Goal: Task Accomplishment & Management: Complete application form

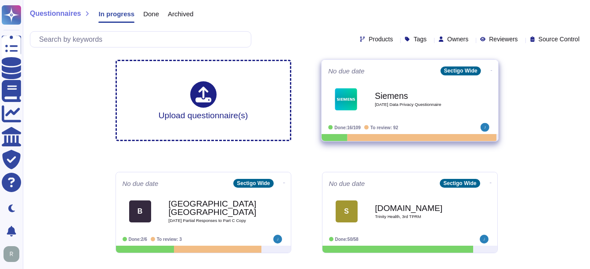
click at [418, 104] on span "[DATE] Data Privacy Questionnaire" at bounding box center [418, 104] width 89 height 4
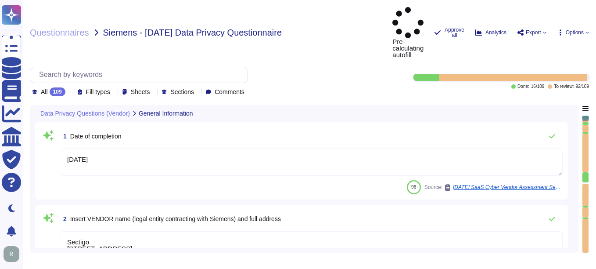
type textarea "[DATE]"
type textarea "Sectigo [STREET_ADDRESS]"
type textarea "Sectigo processes personal data primarily in the role of a data processor on be…"
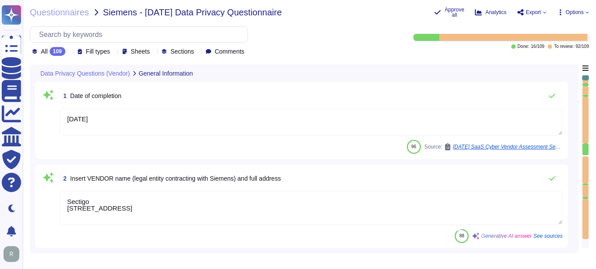
click at [69, 49] on div at bounding box center [69, 51] width 0 height 7
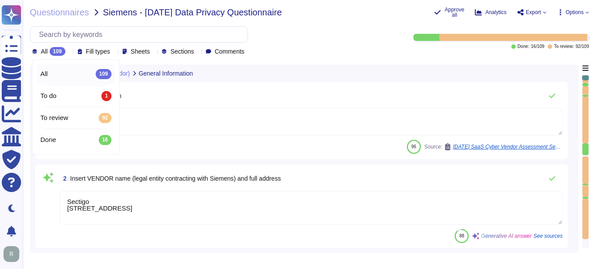
click at [65, 83] on div "All 109" at bounding box center [76, 74] width 78 height 20
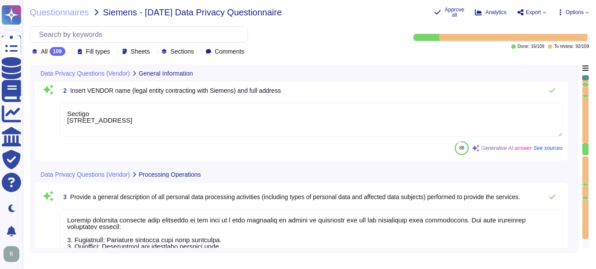
scroll to position [1, 0]
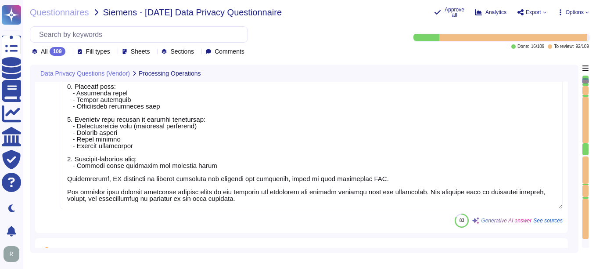
type textarea "The supplier data centers where the solution is hosted are located in [GEOGRAPH…"
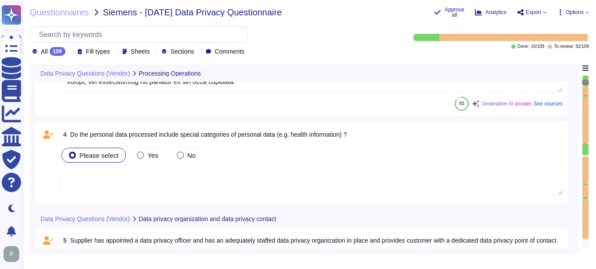
type textarea "The data centers are operated by third-party service providers, specifically Eq…"
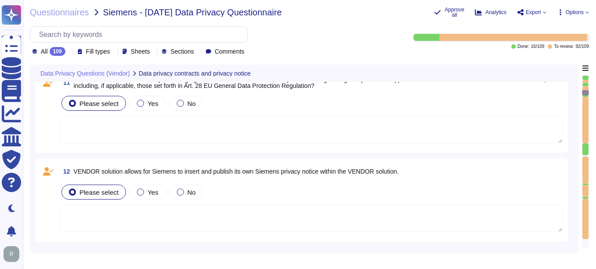
scroll to position [1097, 0]
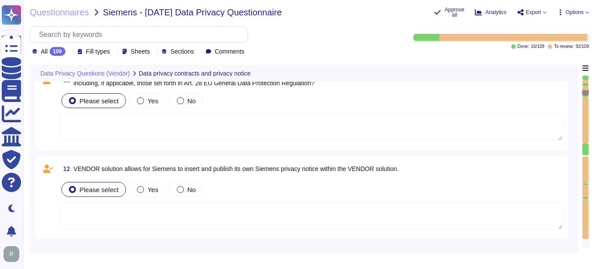
type textarea "All customer data at rest, including personal data, is encrypted using AES-256 …"
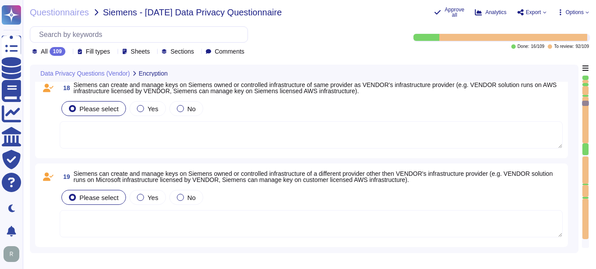
scroll to position [1800, 0]
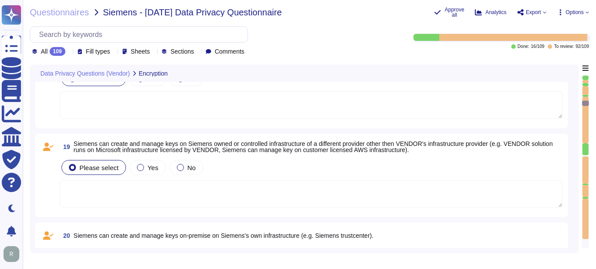
drag, startPoint x: 584, startPoint y: 104, endPoint x: 584, endPoint y: 80, distance: 23.7
click at [584, 80] on div at bounding box center [585, 161] width 7 height 173
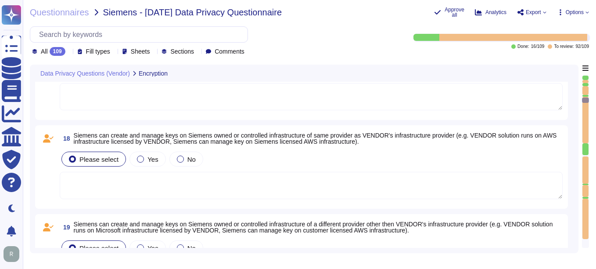
type textarea "All customer data at rest, including personal data, is encrypted using AES-256 …"
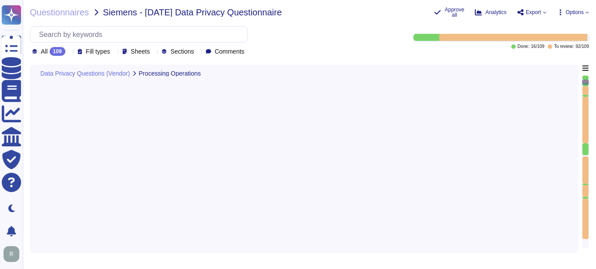
type textarea "The supplier data centers where the solution is hosted are located in [GEOGRAPH…"
type textarea "The data centers are operated by third-party service providers, specifically Eq…"
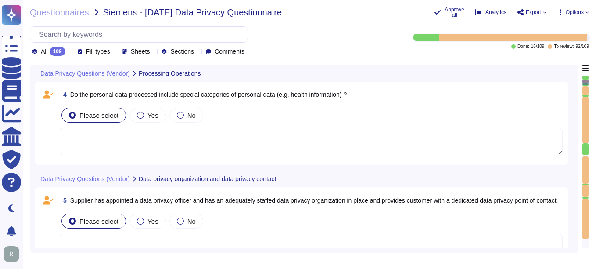
type textarea "Sectigo processes personal data primarily in the role of a data processor on be…"
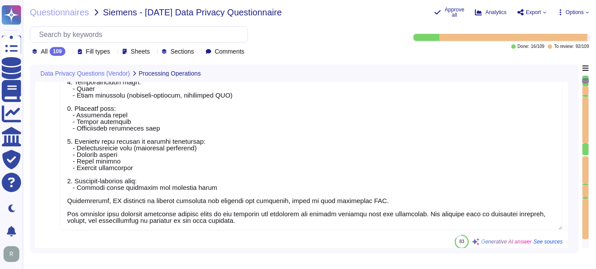
scroll to position [284, 0]
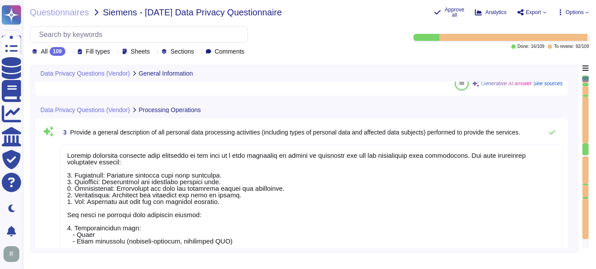
type textarea "[DATE]"
type textarea "Sectigo [STREET_ADDRESS]"
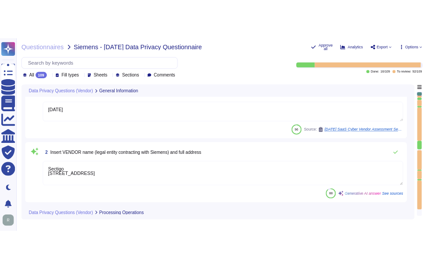
scroll to position [0, 0]
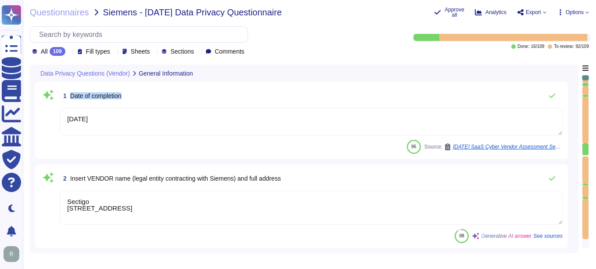
drag, startPoint x: 71, startPoint y: 93, endPoint x: 166, endPoint y: 101, distance: 95.2
click at [166, 101] on div "1 Date of completion" at bounding box center [311, 96] width 503 height 18
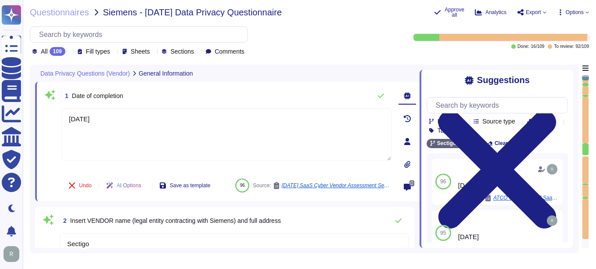
drag, startPoint x: 123, startPoint y: 118, endPoint x: 52, endPoint y: 116, distance: 70.7
click at [52, 116] on div "1 Date of completion [DATE] Undo AI Options Save as template 96 Source: [DATE] …" at bounding box center [216, 141] width 349 height 109
click at [314, 91] on div "1 Date of completion" at bounding box center [226, 96] width 330 height 18
type textarea "[DATE]"
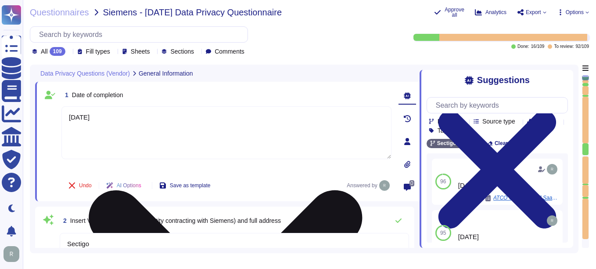
click at [280, 122] on textarea "[DATE]" at bounding box center [226, 132] width 330 height 53
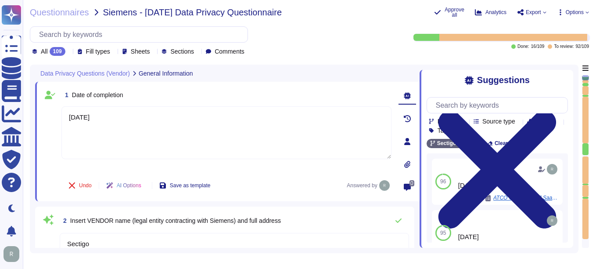
click at [319, 82] on div "1 Date of completion [DATE] Undo AI Options Save as template Answered by 0" at bounding box center [227, 141] width 385 height 119
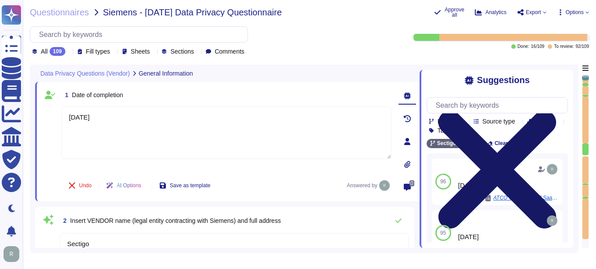
click at [557, 111] on icon at bounding box center [498, 170] width 118 height 118
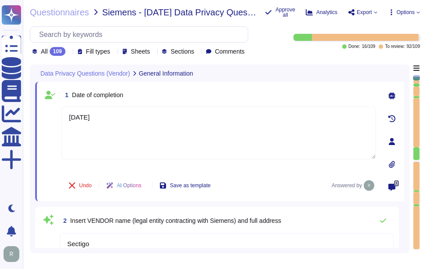
click at [68, 53] on div "All 109" at bounding box center [50, 51] width 37 height 9
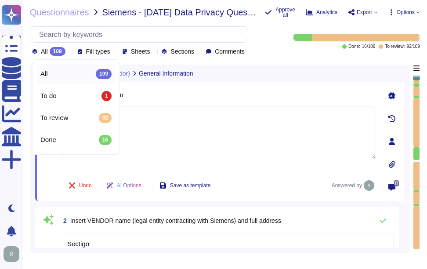
click at [68, 53] on div "All 109" at bounding box center [50, 51] width 37 height 9
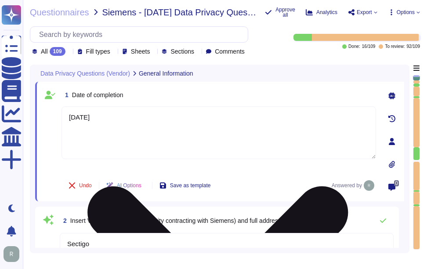
click at [217, 147] on textarea "[DATE]" at bounding box center [218, 132] width 314 height 53
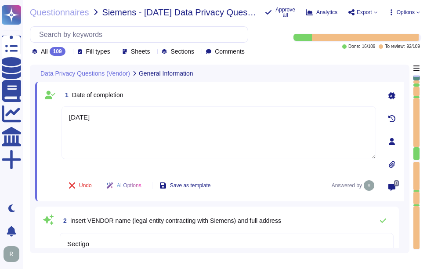
click at [216, 93] on div "1 Date of completion" at bounding box center [218, 95] width 314 height 16
click at [242, 90] on div "1 Date of completion" at bounding box center [218, 95] width 314 height 16
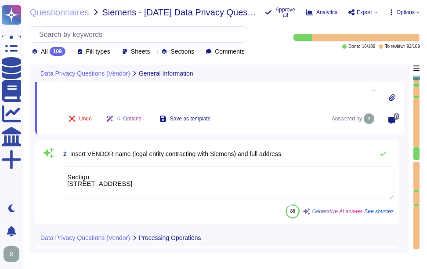
scroll to position [88, 0]
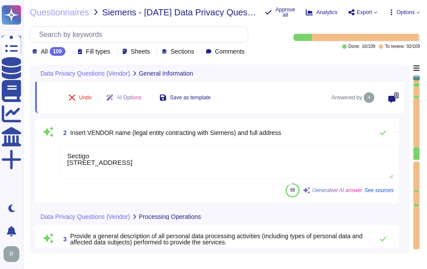
click at [70, 133] on span "2 Insert VENDOR name (legal entity contracting with Siemens) and full address" at bounding box center [170, 133] width 221 height 16
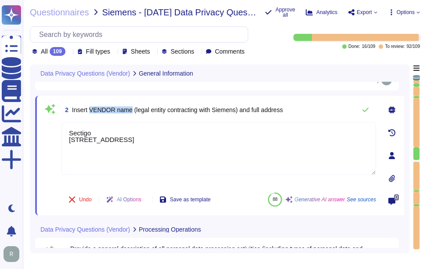
drag, startPoint x: 90, startPoint y: 109, endPoint x: 130, endPoint y: 109, distance: 39.9
click at [130, 109] on span "Insert VENDOR name (legal entity contracting with Siemens) and full address" at bounding box center [177, 109] width 211 height 7
click at [305, 103] on div "2 Insert VENDOR name (legal entity contracting with Siemens) and full address" at bounding box center [218, 110] width 314 height 18
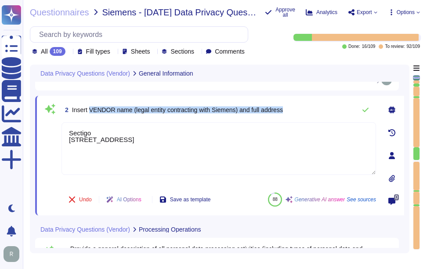
drag, startPoint x: 91, startPoint y: 109, endPoint x: 327, endPoint y: 104, distance: 236.6
click at [327, 104] on div "2 Insert VENDOR name (legal entity contracting with Siemens) and full address" at bounding box center [218, 110] width 314 height 18
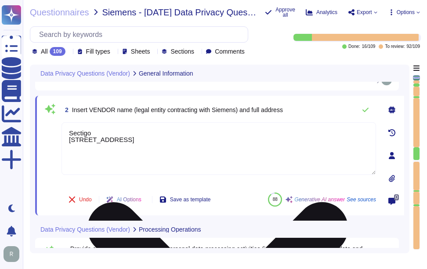
click at [201, 135] on textarea "Sectigo [STREET_ADDRESS]" at bounding box center [218, 148] width 314 height 53
click at [115, 131] on textarea "Sectigo [STREET_ADDRESS]" at bounding box center [218, 148] width 314 height 53
paste textarea "Limited"
click at [245, 134] on textarea "Sectigo Limited [STREET_ADDRESS]" at bounding box center [218, 148] width 314 height 53
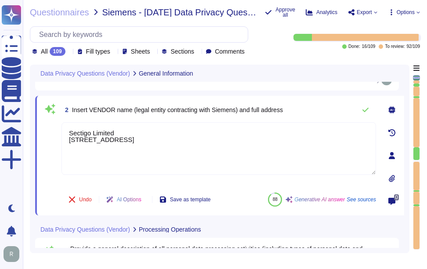
type textarea "Sectigo Limited [STREET_ADDRESS]"
click at [333, 103] on div "2 Insert VENDOR name (legal entity contracting with Siemens) and full address" at bounding box center [218, 110] width 314 height 18
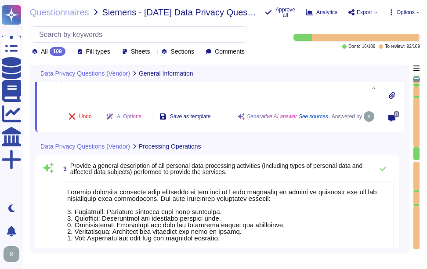
scroll to position [219, 0]
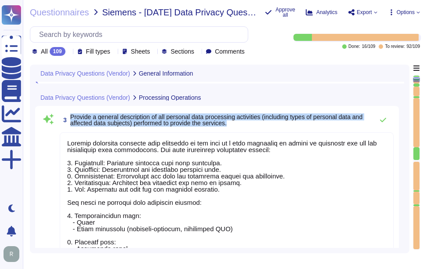
drag, startPoint x: 71, startPoint y: 116, endPoint x: 277, endPoint y: 126, distance: 206.1
click at [277, 126] on span "3 Provide a general description of all personal data processing activities (inc…" at bounding box center [214, 120] width 309 height 16
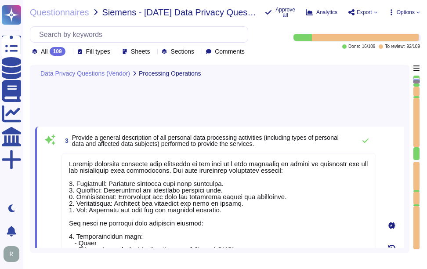
scroll to position [133, 0]
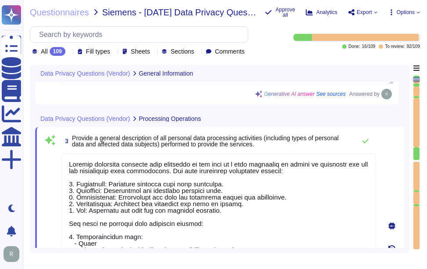
type textarea "[DATE]"
type textarea "Sectigo Limited [STREET_ADDRESS]"
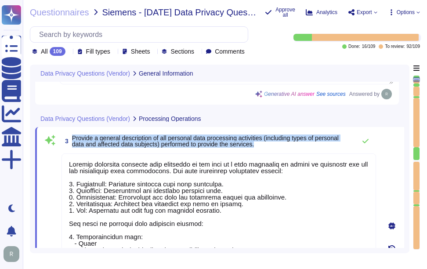
drag, startPoint x: 72, startPoint y: 137, endPoint x: 263, endPoint y: 147, distance: 191.2
click at [263, 147] on span "3 Provide a general description of all personal data processing activities (inc…" at bounding box center [206, 141] width 290 height 16
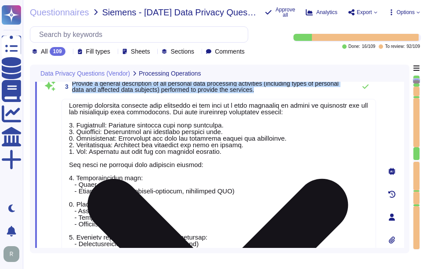
scroll to position [14, 0]
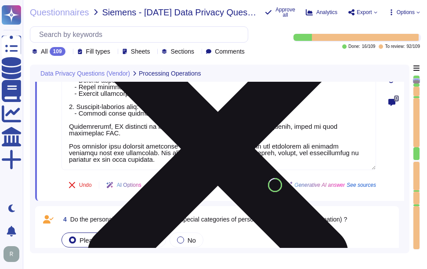
type textarea "The supplier data centers where the solution is hosted are located in [GEOGRAPH…"
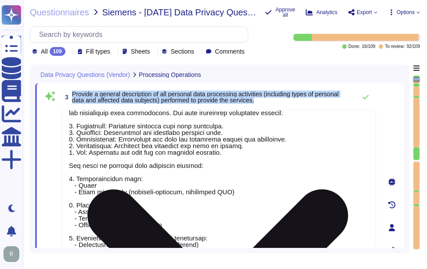
type textarea "[DATE]"
type textarea "Sectigo Limited [STREET_ADDRESS]"
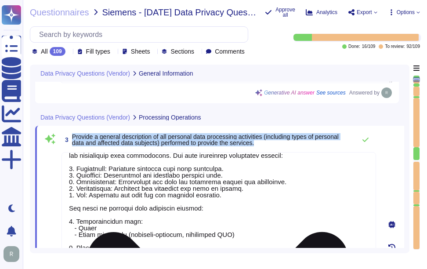
scroll to position [124, 0]
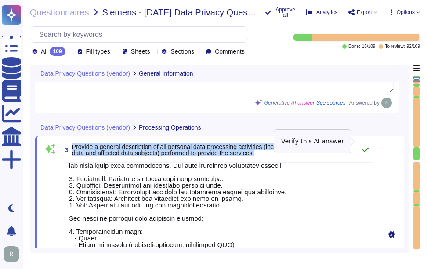
click at [366, 146] on icon at bounding box center [365, 149] width 7 height 7
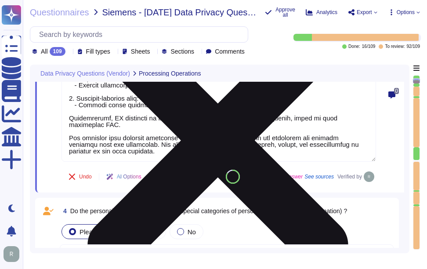
type textarea "The supplier data centers where the solution is hosted are located in [GEOGRAPH…"
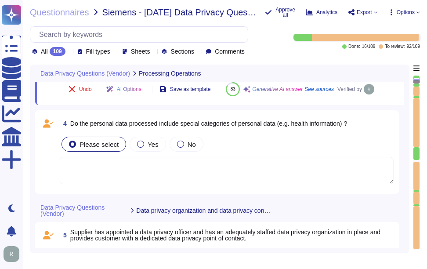
scroll to position [432, 0]
type textarea "The data centers are operated by third-party service providers, specifically Eq…"
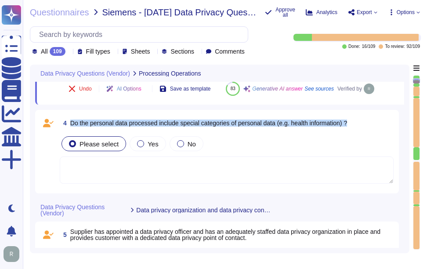
drag, startPoint x: 71, startPoint y: 144, endPoint x: 360, endPoint y: 141, distance: 288.4
click at [360, 131] on div "4 Do the personal data processed include special categories of personal data (e…" at bounding box center [227, 123] width 334 height 16
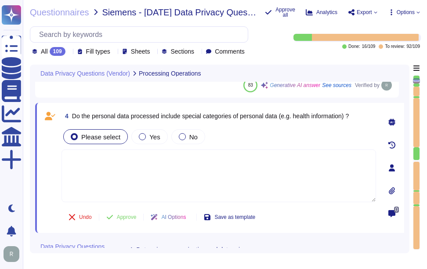
scroll to position [7, 0]
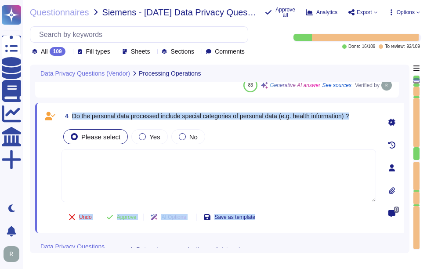
drag, startPoint x: 73, startPoint y: 115, endPoint x: 378, endPoint y: 116, distance: 305.1
click at [378, 116] on div "4 Do the personal data processed include special categories of personal data (e…" at bounding box center [219, 168] width 369 height 130
click at [90, 118] on span "Do the personal data processed include special categories of personal data (e.g…" at bounding box center [210, 115] width 277 height 7
drag, startPoint x: 72, startPoint y: 116, endPoint x: 367, endPoint y: 115, distance: 294.5
click at [367, 115] on div "4 Do the personal data processed include special categories of personal data (e…" at bounding box center [218, 116] width 314 height 16
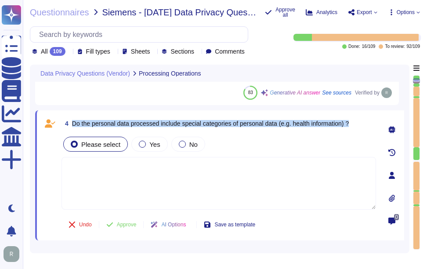
scroll to position [432, 0]
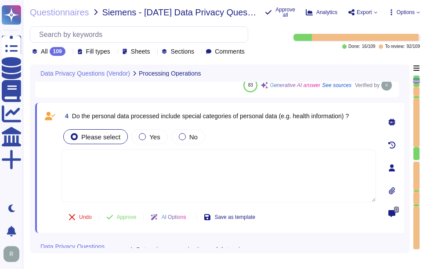
click at [107, 164] on textarea at bounding box center [218, 175] width 314 height 53
click at [189, 137] on span "No" at bounding box center [193, 136] width 8 height 7
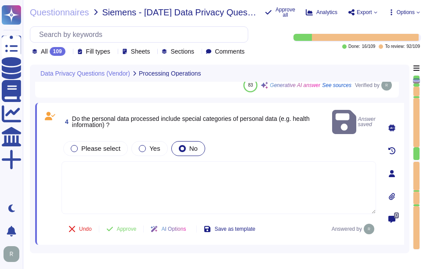
click at [148, 176] on textarea at bounding box center [218, 187] width 314 height 53
paste textarea "No, the personal data processed does not include special categories of personal…"
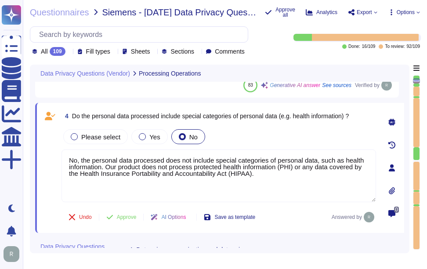
type textarea "No, the personal data processed does not include special categories of personal…"
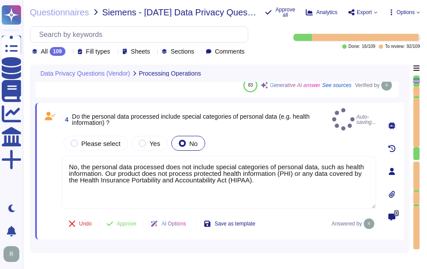
click at [245, 136] on div "Please select Yes No" at bounding box center [218, 143] width 314 height 18
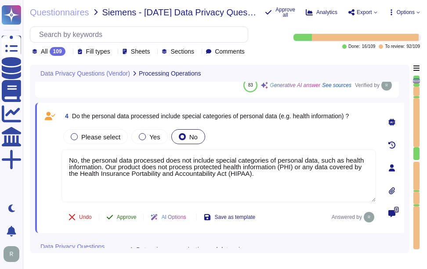
click at [129, 216] on span "Approve" at bounding box center [127, 216] width 20 height 5
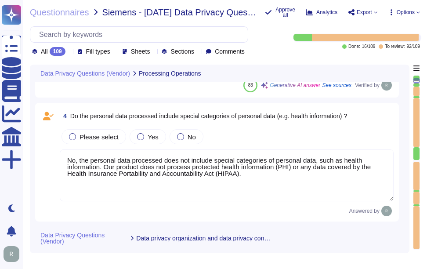
type textarea "The data centers are operated by third-party service providers, specifically Eq…"
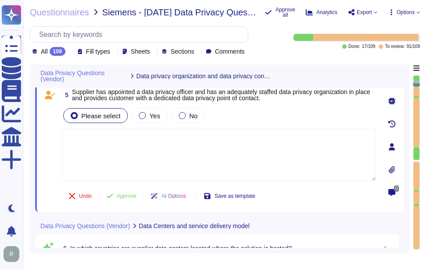
scroll to position [583, 0]
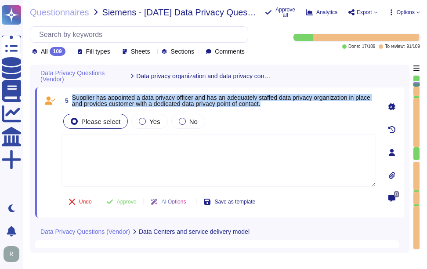
drag, startPoint x: 73, startPoint y: 97, endPoint x: 287, endPoint y: 107, distance: 214.0
click at [287, 107] on span "5 Supplier has appointed a data privacy officer and has an adequately staffed d…" at bounding box center [218, 101] width 314 height 16
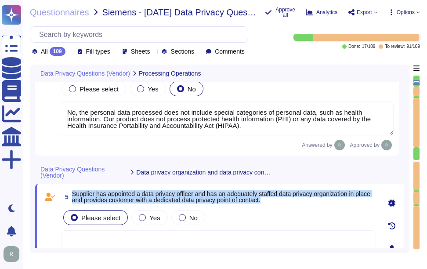
type textarea "Sectigo processes personal data primarily in the role of a data processor on be…"
type textarea "No, the personal data processed does not include special categories of personal…"
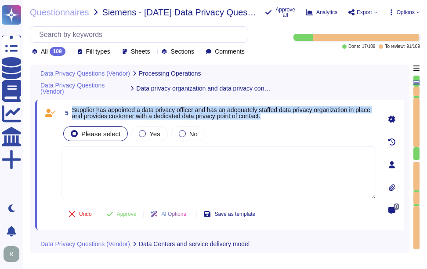
scroll to position [572, 0]
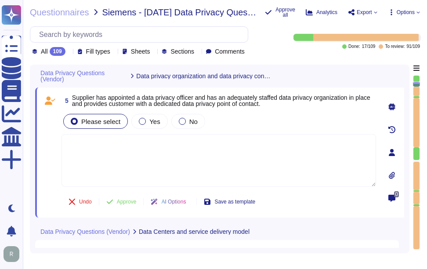
click at [137, 162] on textarea at bounding box center [218, 160] width 314 height 53
paste textarea "Yes, our organization has appointed a data protection officer who is responsibl…"
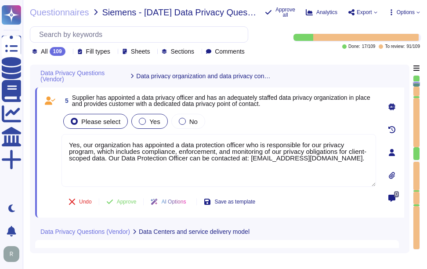
type textarea "Yes, our organization has appointed a data protection officer who is responsibl…"
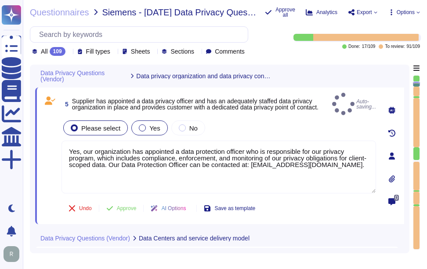
click at [149, 124] on span "Yes" at bounding box center [154, 127] width 11 height 7
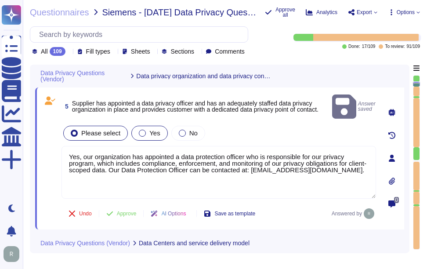
click at [154, 129] on span "Yes" at bounding box center [154, 132] width 11 height 7
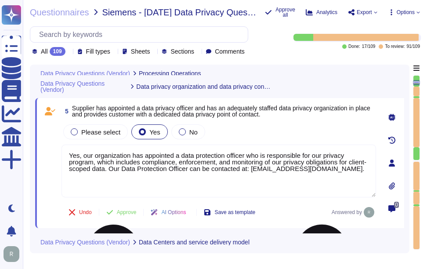
type textarea "Sectigo processes personal data primarily in the role of a data processor on be…"
type textarea "No, the personal data processed does not include special categories of personal…"
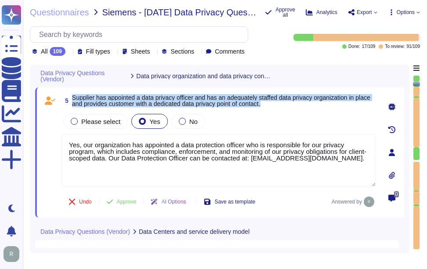
drag, startPoint x: 72, startPoint y: 97, endPoint x: 289, endPoint y: 102, distance: 216.5
click at [289, 102] on span "Supplier has appointed a data privacy officer and has an adequately staffed dat…" at bounding box center [224, 100] width 304 height 12
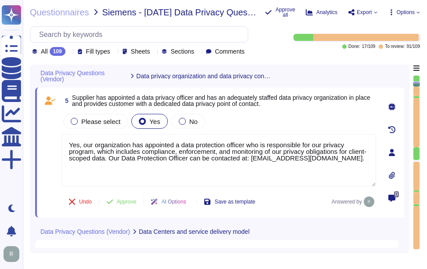
drag, startPoint x: 342, startPoint y: 158, endPoint x: 58, endPoint y: 138, distance: 284.7
click at [58, 138] on div "5 Supplier has appointed a data privacy officer and has an adequately staffed d…" at bounding box center [209, 152] width 334 height 119
click at [277, 123] on div "Please select Yes No" at bounding box center [218, 121] width 314 height 18
click at [128, 199] on span "Approve" at bounding box center [127, 201] width 20 height 5
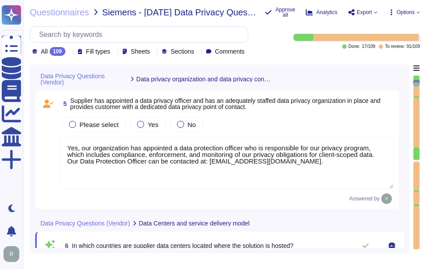
scroll to position [557, 0]
type textarea "Sectigo processes personal data primarily in the role of a data processor on be…"
type textarea "No, the personal data processed does not include special categories of personal…"
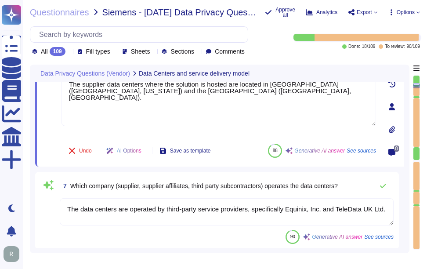
scroll to position [780, 0]
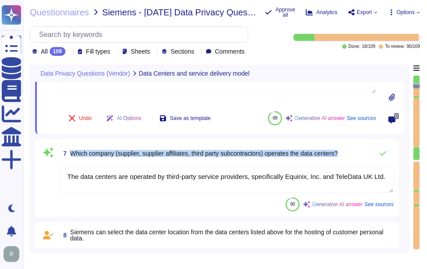
drag, startPoint x: 70, startPoint y: 153, endPoint x: 347, endPoint y: 151, distance: 276.6
click at [347, 151] on div "7 Which company (supplier, supplier affiliates, third party subcontractors) ope…" at bounding box center [227, 153] width 334 height 18
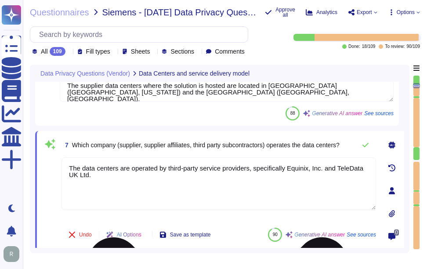
scroll to position [736, 0]
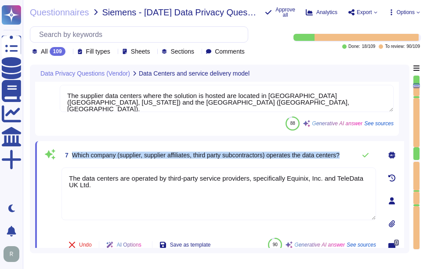
drag, startPoint x: 73, startPoint y: 155, endPoint x: 347, endPoint y: 157, distance: 273.9
click at [347, 157] on div "7 Which company (supplier, supplier affiliates, third party subcontractors) ope…" at bounding box center [218, 155] width 314 height 18
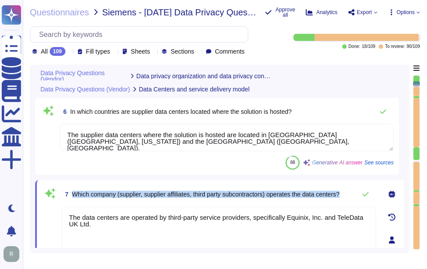
type textarea "Yes, our organization has appointed a data protection officer who is responsibl…"
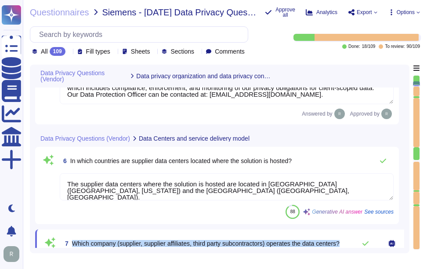
scroll to position [581, 0]
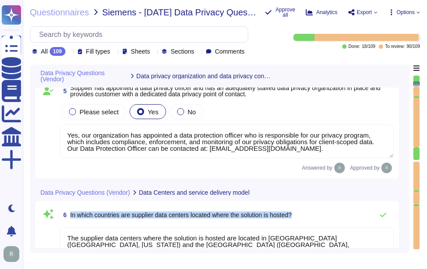
drag, startPoint x: 70, startPoint y: 216, endPoint x: 313, endPoint y: 213, distance: 242.3
click at [314, 214] on div "6 In which countries are supplier data centers located where the solution is ho…" at bounding box center [227, 215] width 334 height 18
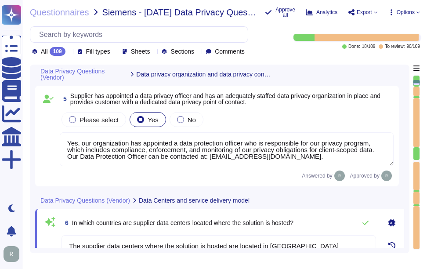
type textarea "Sectigo processes personal data primarily in the role of a data processor on be…"
type textarea "No, the personal data processed does not include special categories of personal…"
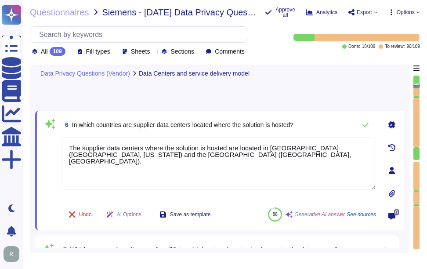
scroll to position [633, 0]
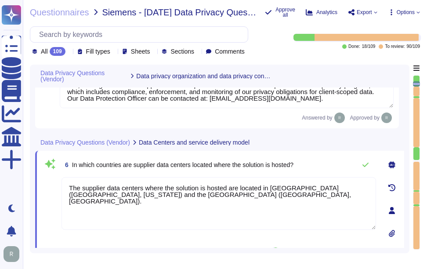
type textarea "Yes, our organization has appointed a data protection officer who is responsibl…"
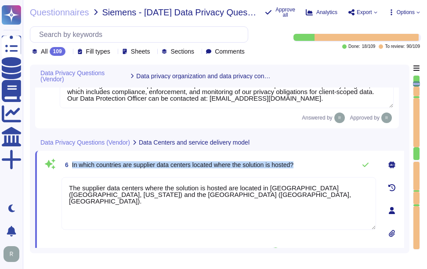
drag, startPoint x: 72, startPoint y: 166, endPoint x: 310, endPoint y: 164, distance: 238.4
click at [310, 164] on div "6 In which countries are supplier data centers located where the solution is ho…" at bounding box center [218, 165] width 314 height 18
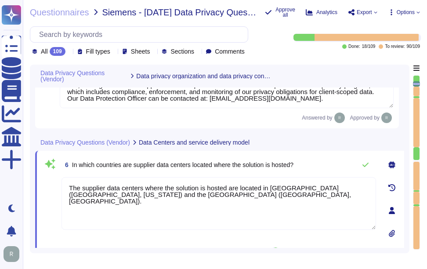
drag, startPoint x: 237, startPoint y: 198, endPoint x: 44, endPoint y: 182, distance: 192.9
click at [44, 182] on div "6 In which countries are supplier data centers located where the solution is ho…" at bounding box center [209, 210] width 334 height 109
drag, startPoint x: 105, startPoint y: 190, endPoint x: 42, endPoint y: 191, distance: 63.7
click at [42, 191] on div "6 In which countries are supplier data centers located where the solution is ho…" at bounding box center [219, 210] width 369 height 119
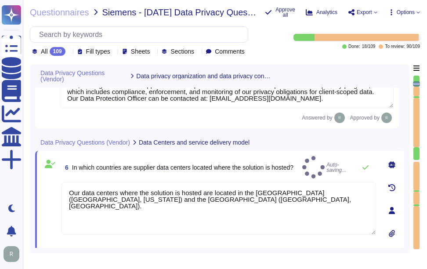
type textarea "Our data centers where the solution is hosted are located in the [GEOGRAPHIC_DA…"
click at [208, 175] on div "6 In which countries are supplier data centers located where the solution is ho…" at bounding box center [218, 167] width 314 height 22
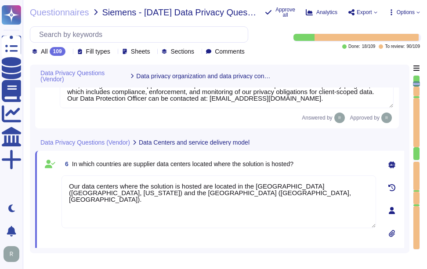
click at [322, 174] on div "6 In which countries are supplier data centers located where the solution is ho…" at bounding box center [209, 210] width 334 height 109
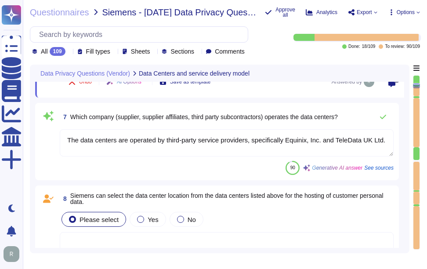
scroll to position [809, 0]
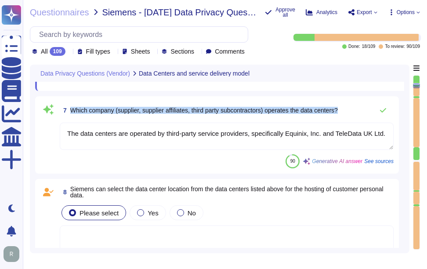
drag, startPoint x: 70, startPoint y: 110, endPoint x: 346, endPoint y: 109, distance: 276.1
click at [346, 109] on div "7 Which company (supplier, supplier affiliates, third party subcontractors) ope…" at bounding box center [227, 110] width 334 height 18
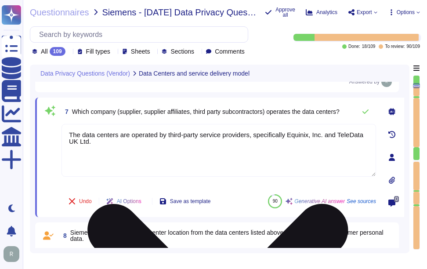
scroll to position [765, 0]
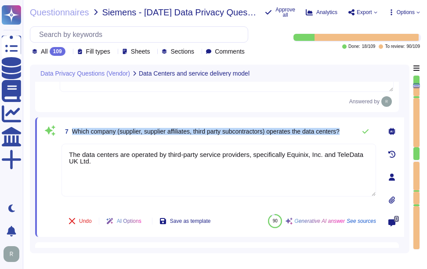
drag, startPoint x: 73, startPoint y: 130, endPoint x: 347, endPoint y: 129, distance: 274.4
click at [347, 129] on div "7 Which company (supplier, supplier affiliates, third party subcontractors) ope…" at bounding box center [218, 131] width 314 height 18
click at [80, 130] on span "Which company (supplier, supplier affiliates, third party subcontractors) opera…" at bounding box center [205, 131] width 267 height 7
drag, startPoint x: 72, startPoint y: 129, endPoint x: 348, endPoint y: 131, distance: 275.7
click at [348, 131] on div "7 Which company (supplier, supplier affiliates, third party subcontractors) ope…" at bounding box center [218, 131] width 314 height 18
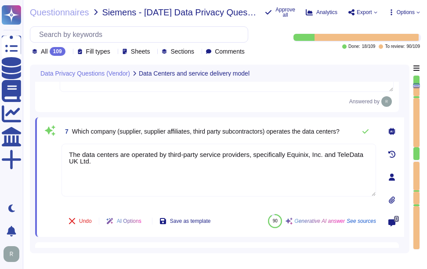
drag, startPoint x: 79, startPoint y: 165, endPoint x: 60, endPoint y: 150, distance: 24.3
click at [60, 150] on div "7 Which company (supplier, supplier affiliates, third party subcontractors) ope…" at bounding box center [209, 176] width 334 height 109
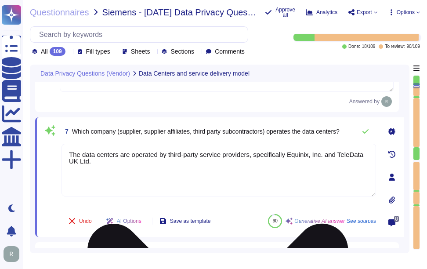
paste textarea "Equinix, Inc. and TeleData UK Ltd."
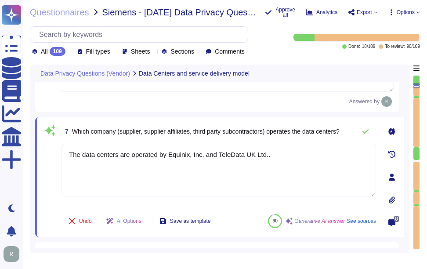
type textarea "The data centers are operated by Equinix, Inc. and TeleData UK Ltd.."
click at [188, 121] on div "7 Which company (supplier, supplier affiliates, third party subcontractors) ope…" at bounding box center [219, 176] width 369 height 119
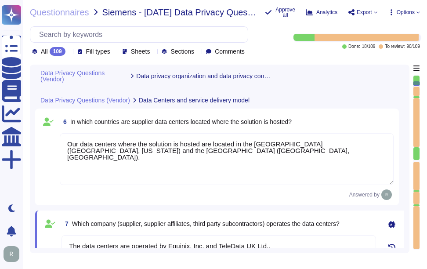
type textarea "Yes, our organization has appointed a data protection officer who is responsibl…"
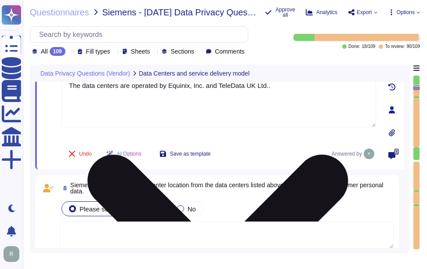
scroll to position [851, 0]
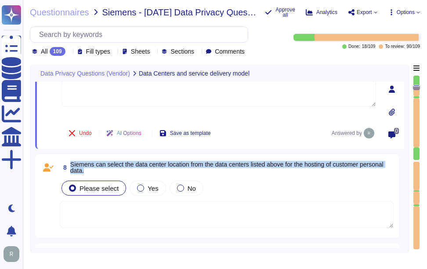
drag, startPoint x: 70, startPoint y: 164, endPoint x: 89, endPoint y: 170, distance: 19.7
click at [89, 170] on span "8 Siemens can select the data center location from the data centers listed abov…" at bounding box center [227, 167] width 334 height 16
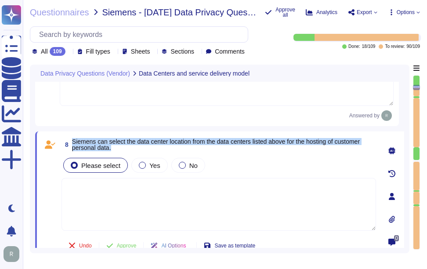
drag, startPoint x: 72, startPoint y: 140, endPoint x: 124, endPoint y: 147, distance: 52.0
click at [124, 147] on span "Siemens can select the data center location from the data centers listed above …" at bounding box center [224, 144] width 304 height 12
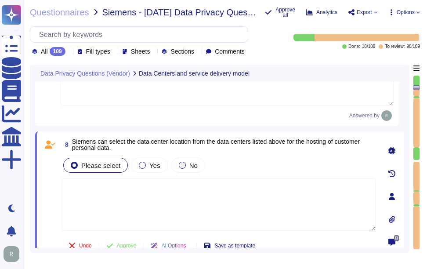
click at [206, 205] on textarea at bounding box center [218, 204] width 314 height 53
paste textarea "Yes, Siemens can select the data center location for hosting customer personal …"
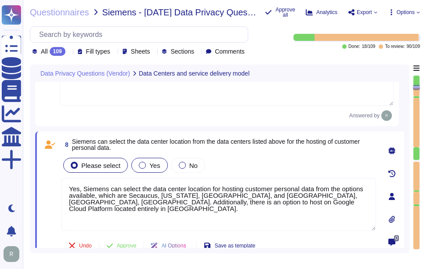
type textarea "Yes, Siemens can select the data center location for hosting customer personal …"
click at [154, 165] on span "Yes" at bounding box center [154, 165] width 11 height 7
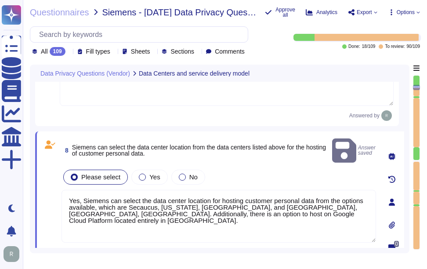
drag, startPoint x: 153, startPoint y: 168, endPoint x: 207, endPoint y: 164, distance: 54.1
click at [153, 173] on span "Yes" at bounding box center [154, 176] width 11 height 7
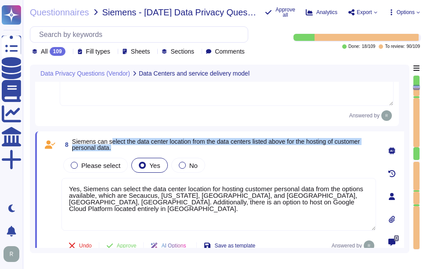
drag, startPoint x: 111, startPoint y: 142, endPoint x: 115, endPoint y: 148, distance: 8.2
click at [115, 148] on span "Siemens can select the data center location from the data centers listed above …" at bounding box center [224, 144] width 304 height 12
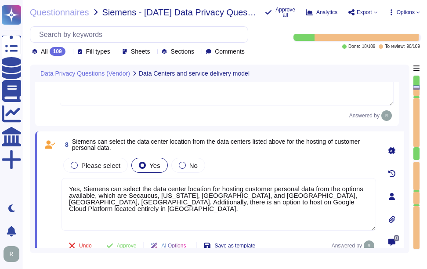
drag, startPoint x: 115, startPoint y: 148, endPoint x: 109, endPoint y: 140, distance: 10.4
click at [109, 140] on span "Siemens can select the data center location from the data centers listed above …" at bounding box center [216, 144] width 288 height 13
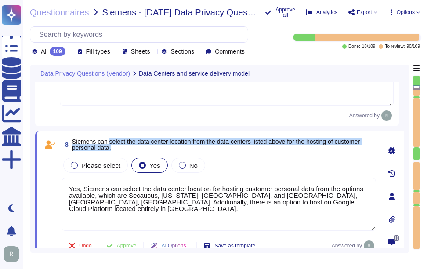
drag, startPoint x: 108, startPoint y: 142, endPoint x: 129, endPoint y: 149, distance: 21.5
click at [129, 149] on span "Siemens can select the data center location from the data centers listed above …" at bounding box center [224, 144] width 304 height 12
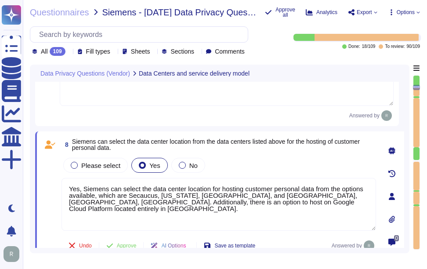
click at [286, 161] on div "Please select Yes No" at bounding box center [218, 165] width 314 height 18
click at [133, 243] on span "Approve" at bounding box center [127, 245] width 20 height 5
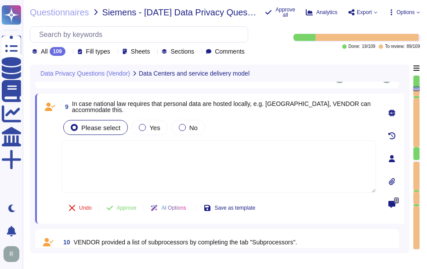
scroll to position [1008, 0]
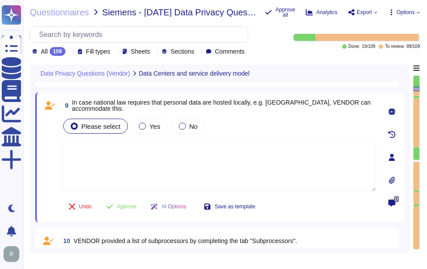
click at [69, 52] on icon at bounding box center [69, 52] width 0 height 0
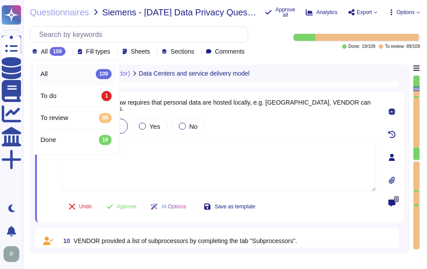
click at [69, 52] on icon at bounding box center [69, 52] width 0 height 0
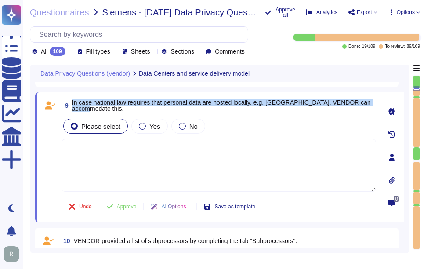
drag, startPoint x: 72, startPoint y: 100, endPoint x: 101, endPoint y: 108, distance: 29.7
click at [101, 108] on span "In case national law requires that personal data are hosted locally, e.g. [GEOG…" at bounding box center [224, 105] width 304 height 12
click at [189, 127] on span "No" at bounding box center [193, 125] width 8 height 7
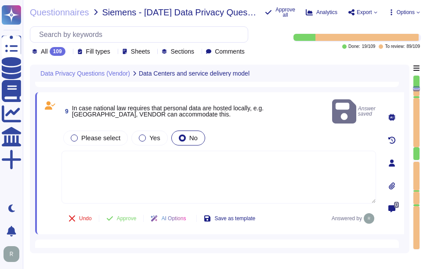
click at [272, 129] on div "Please select Yes No" at bounding box center [218, 138] width 314 height 18
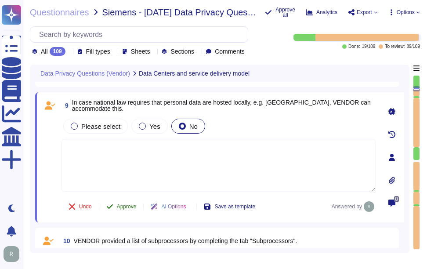
click at [130, 207] on span "Approve" at bounding box center [127, 206] width 20 height 5
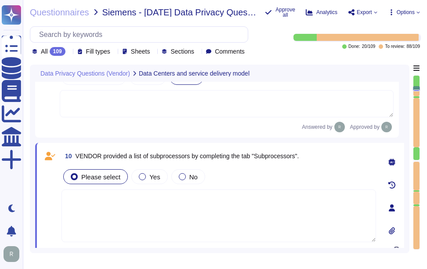
scroll to position [1102, 0]
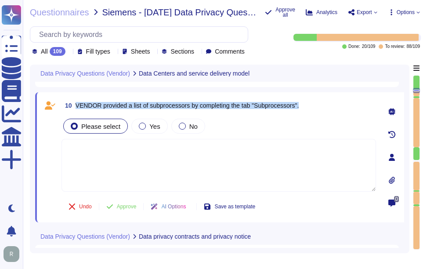
drag, startPoint x: 76, startPoint y: 104, endPoint x: 308, endPoint y: 107, distance: 232.2
click at [308, 107] on div "10 VENDOR provided a list of subprocessors by completing the tab "Subprocessors…" at bounding box center [218, 105] width 314 height 16
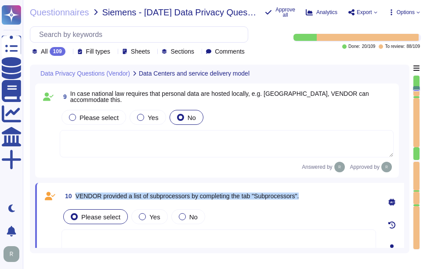
type textarea "The data centers are operated by Equinix, Inc. and TeleData UK Ltd.."
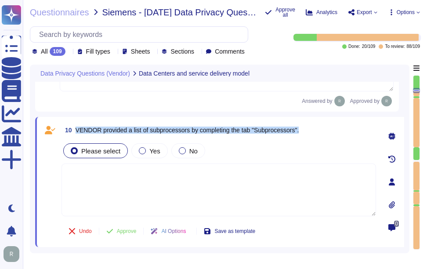
scroll to position [1078, 0]
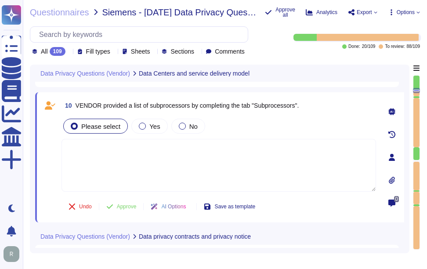
click at [153, 170] on textarea at bounding box center [218, 165] width 314 height 53
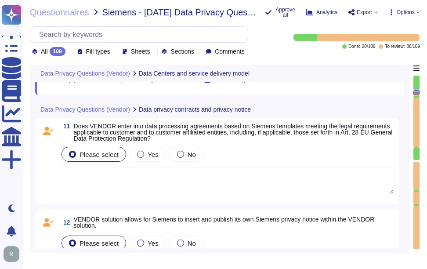
scroll to position [1209, 0]
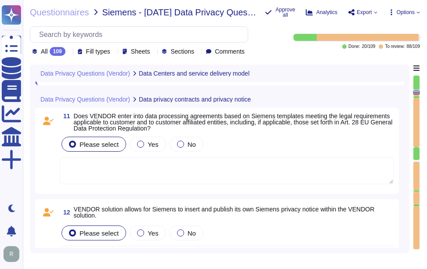
type textarea "All customer data at rest, including personal data, is encrypted using AES-256 …"
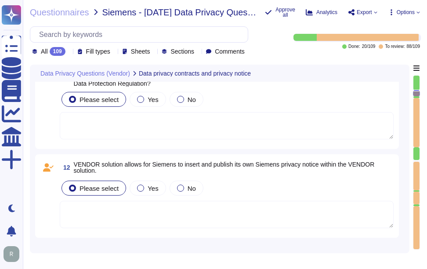
scroll to position [1253, 0]
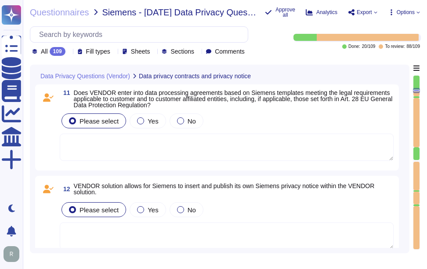
type textarea "The data centers are operated by Equinix, Inc. and TeleData UK Ltd.."
type textarea "Yes, Siemens can select the data center location for hosting customer personal …"
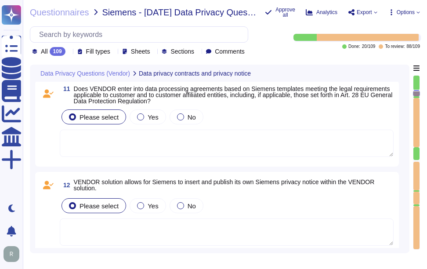
type textarea "All customer data at rest, including personal data, is encrypted using AES-256 …"
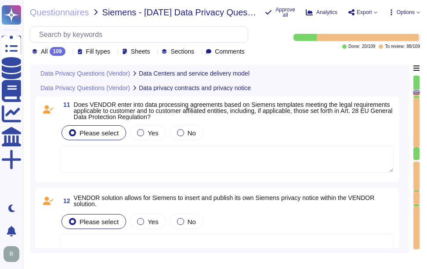
type textarea "The data centers are operated by Equinix, Inc. and TeleData UK Ltd.."
type textarea "Yes, Siemens can select the data center location for hosting customer personal …"
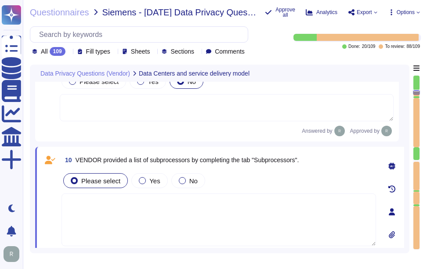
scroll to position [1005, 0]
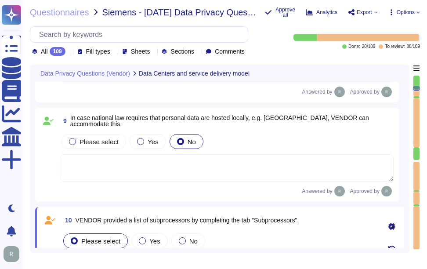
type textarea "Our data centers where the solution is hosted are located in the [GEOGRAPHIC_DA…"
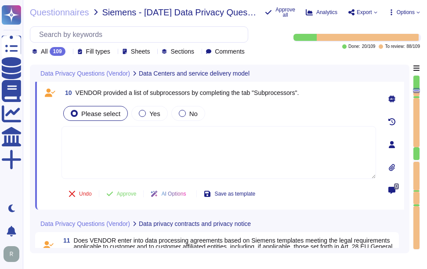
scroll to position [1036, 0]
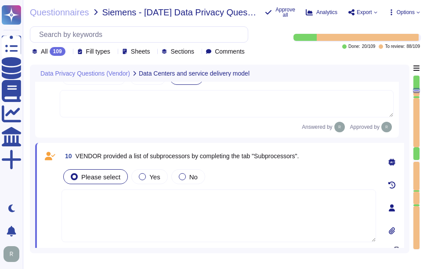
type textarea "The data centers are operated by Equinix, Inc. and TeleData UK Ltd.."
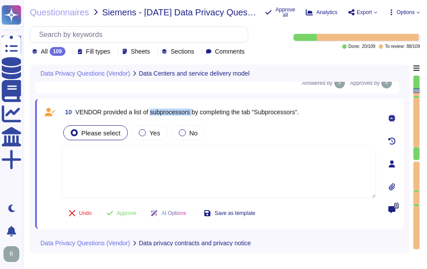
drag, startPoint x: 151, startPoint y: 116, endPoint x: 192, endPoint y: 115, distance: 41.7
click at [192, 115] on span "VENDOR provided a list of subprocessors by completing the tab "Subprocessors"." at bounding box center [187, 111] width 223 height 7
click at [81, 160] on textarea at bounding box center [218, 171] width 314 height 53
paste textarea "No, we do not engage sub-processors for this service."
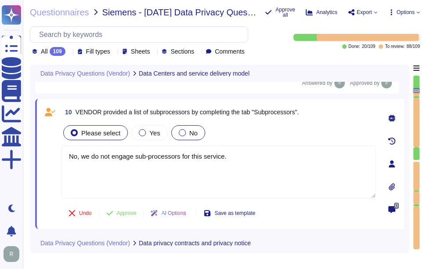
type textarea "No, we do not engage sub-processors for this service."
click at [189, 137] on span "No" at bounding box center [193, 132] width 8 height 7
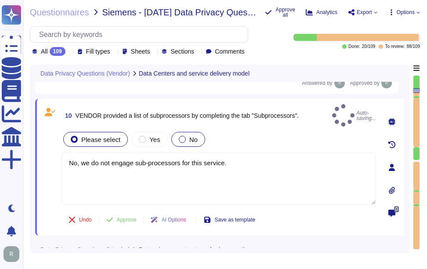
click at [179, 138] on div at bounding box center [182, 139] width 7 height 7
click at [191, 137] on span "No" at bounding box center [193, 139] width 8 height 7
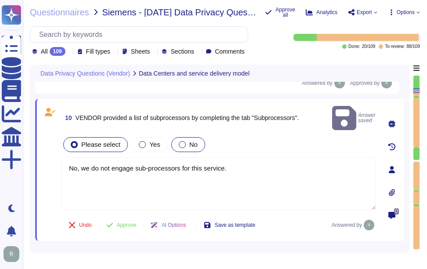
click at [191, 140] on span "No" at bounding box center [193, 143] width 8 height 7
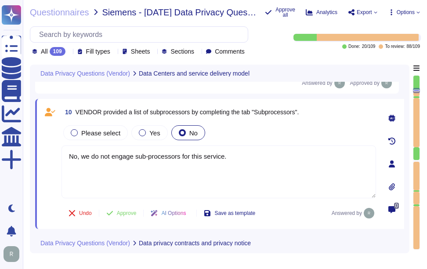
click at [263, 142] on div "Please select Yes No" at bounding box center [218, 132] width 314 height 18
click at [133, 216] on span "Approve" at bounding box center [127, 212] width 20 height 5
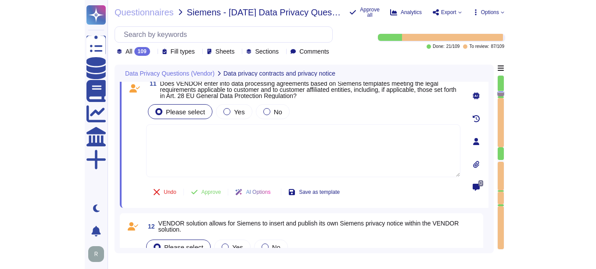
scroll to position [1179, 0]
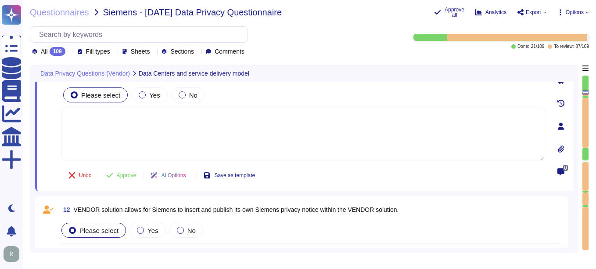
type textarea "Yes, Siemens can select the data center location for hosting customer personal …"
type textarea "No, we do not engage sub-processors for this service."
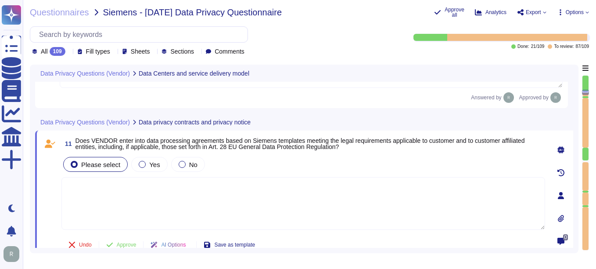
scroll to position [1172, 0]
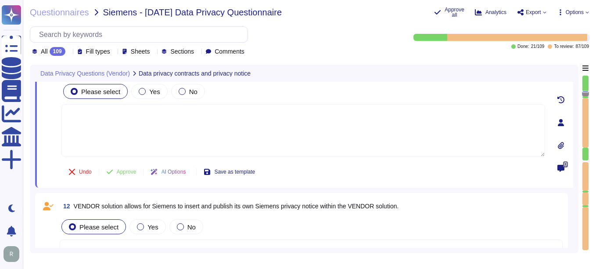
type textarea "All customer data at rest, including personal data, is encrypted using AES-256 …"
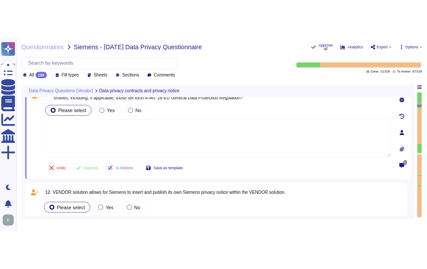
scroll to position [1129, 0]
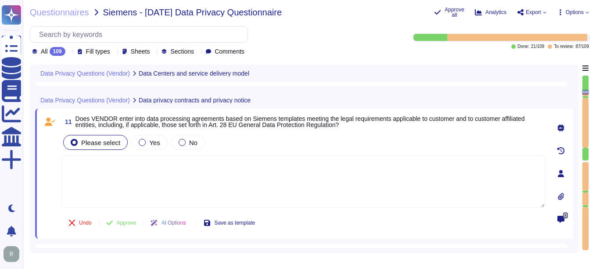
type textarea "No, we do not engage sub-processors for this service."
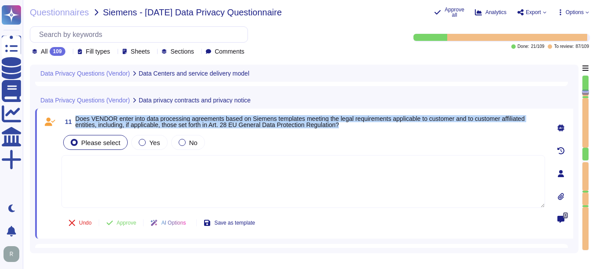
drag, startPoint x: 76, startPoint y: 122, endPoint x: 349, endPoint y: 131, distance: 273.2
click at [349, 129] on span "11 Does VENDOR enter into data processing agreements based on Siemens templates…" at bounding box center [303, 122] width 484 height 16
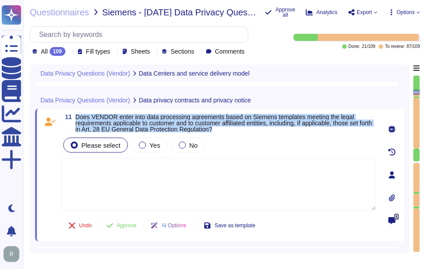
click at [103, 122] on span "Does VENDOR enter into data processing agreements based on Siemens templates me…" at bounding box center [224, 122] width 296 height 19
drag, startPoint x: 76, startPoint y: 119, endPoint x: 242, endPoint y: 131, distance: 165.9
click at [242, 131] on span "Does VENDOR enter into data processing agreements based on Siemens templates me…" at bounding box center [226, 123] width 300 height 18
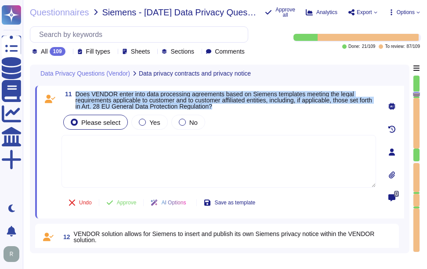
scroll to position [1114, 0]
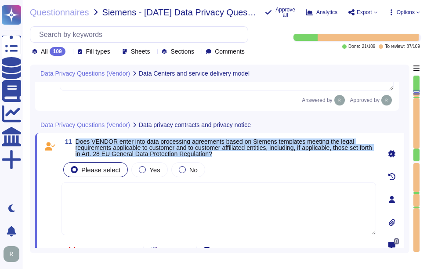
type textarea "Yes, Siemens can select the data center location for hosting customer personal …"
type textarea "No, we do not engage sub-processors for this service."
copy span "Does VENDOR enter into data processing agreements based on Siemens templates me…"
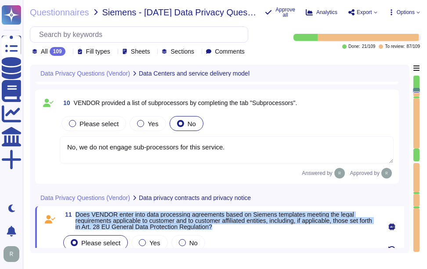
type textarea "The data centers are operated by Equinix, Inc. and TeleData UK Ltd.."
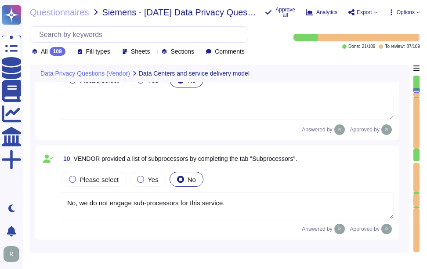
scroll to position [981, 0]
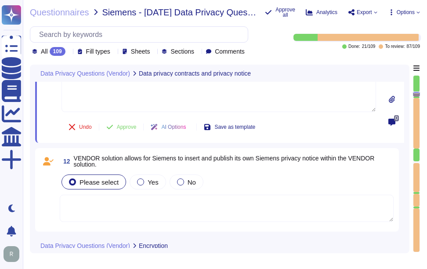
type textarea "All customer data at rest, including personal data, is encrypted using AES-256 …"
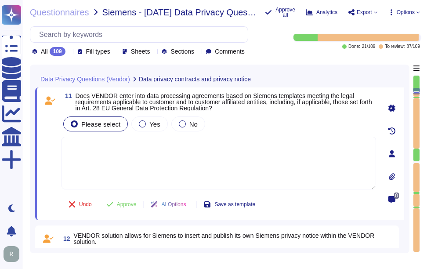
type textarea "No, we do not engage sub-processors for this service."
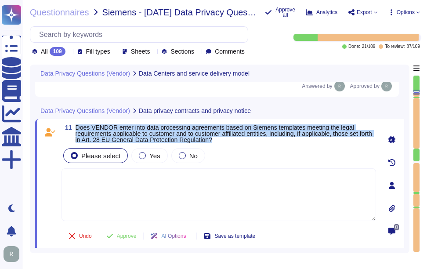
drag, startPoint x: 76, startPoint y: 130, endPoint x: 233, endPoint y: 143, distance: 158.1
click at [233, 143] on span "Does VENDOR enter into data processing agreements based on Siemens templates me…" at bounding box center [226, 133] width 300 height 18
copy span "Does VENDOR enter into data processing agreements based on Siemens templates me…"
drag, startPoint x: 65, startPoint y: 129, endPoint x: 236, endPoint y: 142, distance: 171.3
click at [236, 142] on span "11 Does VENDOR enter into data processing agreements based on Siemens templates…" at bounding box center [218, 133] width 314 height 18
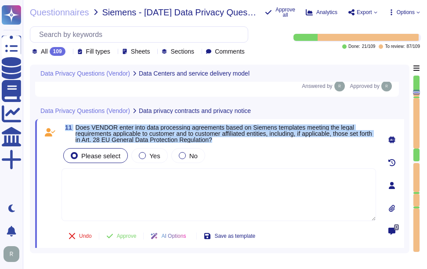
copy span "11 Does VENDOR enter into data processing agreements based on Siemens templates…"
click at [190, 159] on span "No" at bounding box center [193, 155] width 8 height 7
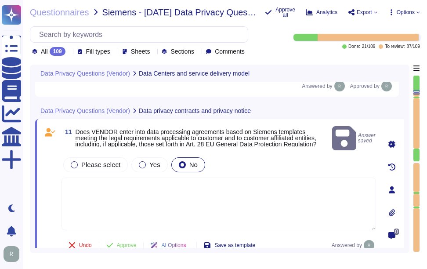
click at [230, 183] on textarea at bounding box center [218, 203] width 314 height 53
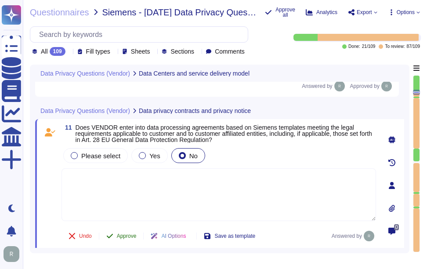
click at [134, 237] on span "Approve" at bounding box center [127, 235] width 20 height 5
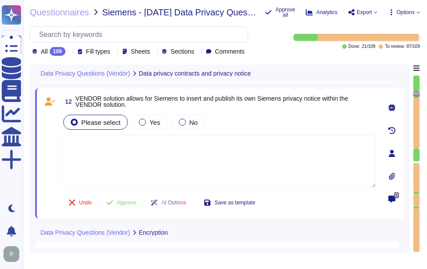
type textarea "All customer data at rest, including personal data, is encrypted using AES-256 …"
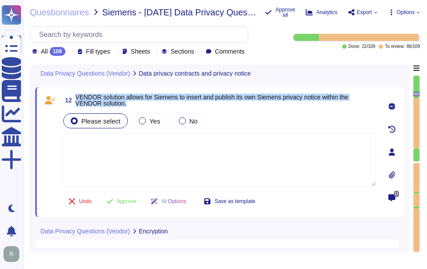
drag, startPoint x: 76, startPoint y: 96, endPoint x: 139, endPoint y: 102, distance: 63.9
click at [139, 102] on span "VENDOR solution allows for Siemens to insert and publish its own Siemens privac…" at bounding box center [226, 100] width 300 height 12
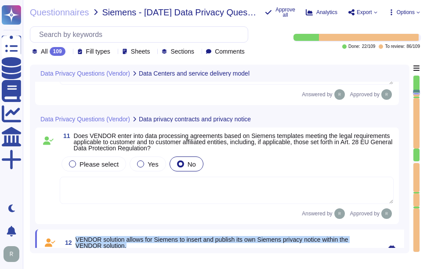
type textarea "Yes, Siemens can select the data center location for hosting customer personal …"
type textarea "No, we do not engage sub-processors for this service."
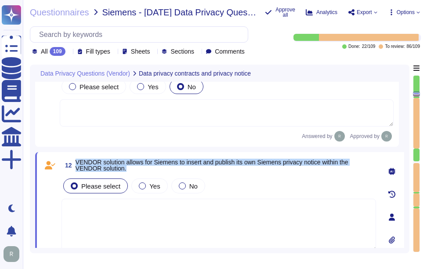
scroll to position [1201, 0]
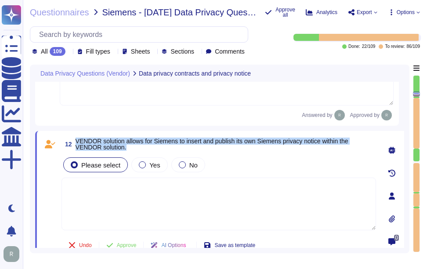
type textarea "All customer data at rest, including personal data, is encrypted using AES-256 …"
click at [196, 164] on div "No" at bounding box center [188, 164] width 34 height 15
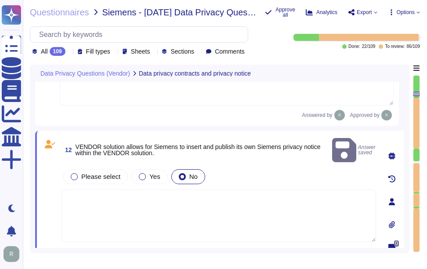
click at [316, 195] on textarea at bounding box center [218, 215] width 314 height 53
click at [263, 167] on div "Please select Yes No" at bounding box center [218, 176] width 314 height 18
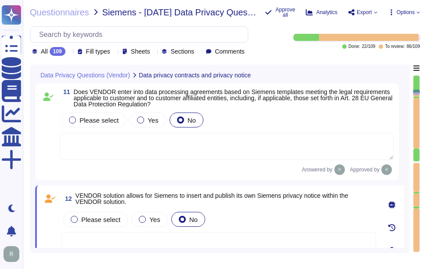
type textarea "No, we do not engage sub-processors for this service."
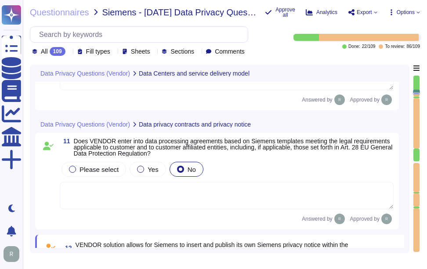
type textarea "Yes, Siemens can select the data center location for hosting customer personal …"
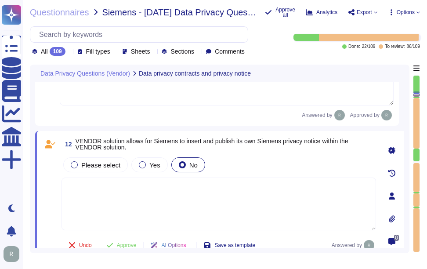
type textarea "All customer data at rest, including personal data, is encrypted using AES-256 …"
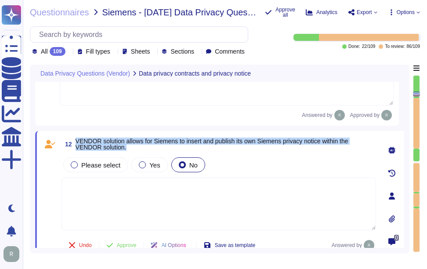
drag, startPoint x: 76, startPoint y: 140, endPoint x: 133, endPoint y: 145, distance: 56.5
click at [133, 145] on span "VENDOR solution allows for Siemens to insert and publish its own Siemens privac…" at bounding box center [226, 144] width 300 height 12
copy span "VENDOR solution allows for Siemens to insert and publish its own Siemens privac…"
drag, startPoint x: 66, startPoint y: 141, endPoint x: 150, endPoint y: 151, distance: 84.4
click at [150, 151] on span "12 VENDOR solution allows for Siemens to insert and publish its own Siemens pri…" at bounding box center [218, 144] width 314 height 16
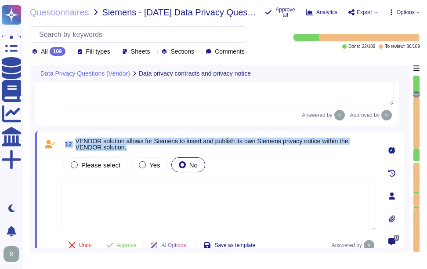
copy span "12 VENDOR solution allows for Siemens to insert and publish its own Siemens pri…"
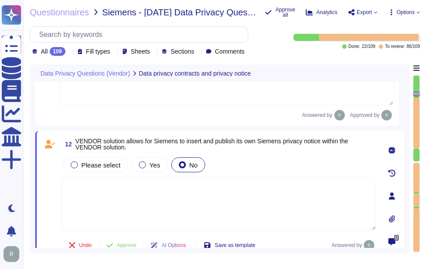
click at [253, 195] on textarea at bounding box center [218, 203] width 314 height 53
click at [272, 150] on span "VENDOR solution allows for Siemens to insert and publish its own Siemens privac…" at bounding box center [226, 144] width 300 height 12
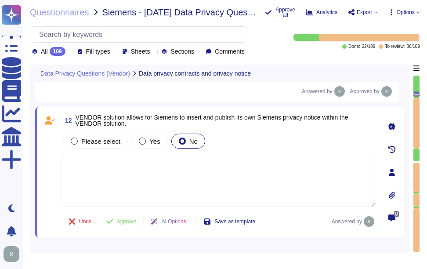
scroll to position [1244, 0]
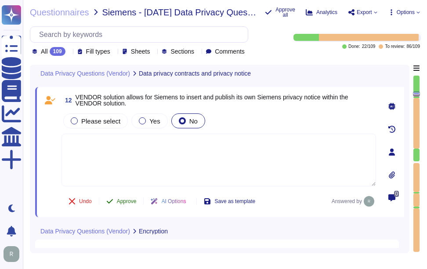
click at [132, 201] on span "Approve" at bounding box center [127, 200] width 20 height 5
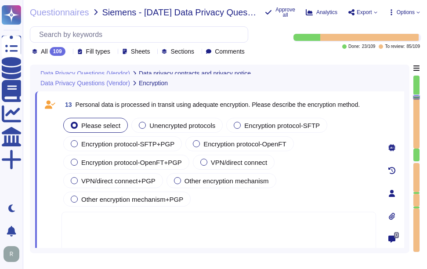
scroll to position [1345, 0]
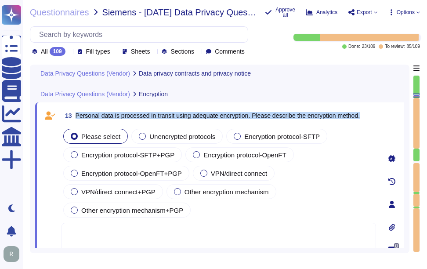
drag, startPoint x: 77, startPoint y: 115, endPoint x: 367, endPoint y: 122, distance: 289.8
click at [367, 122] on div "13 Personal data is processed in transit using adequate encryption. Please desc…" at bounding box center [218, 116] width 314 height 16
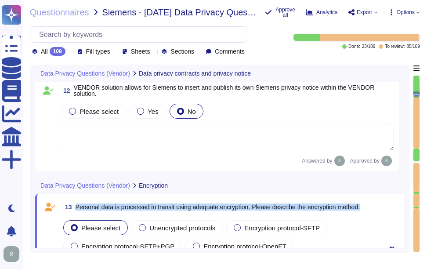
type textarea "All customer data at rest, including personal data, is encrypted using AES-256 …"
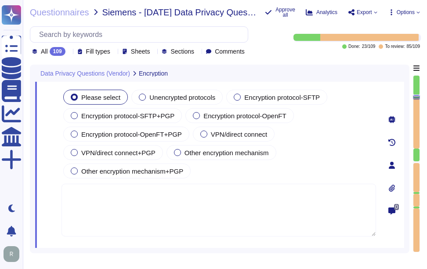
scroll to position [1389, 0]
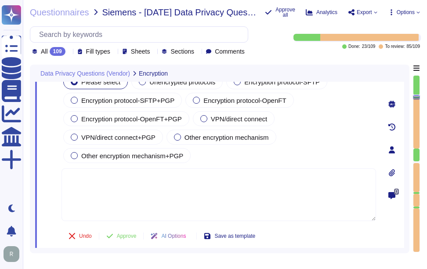
click at [95, 184] on textarea at bounding box center [218, 194] width 314 height 53
paste textarea "All personal data in transit is encrypted using TLS 1.2 or higher. This strong …"
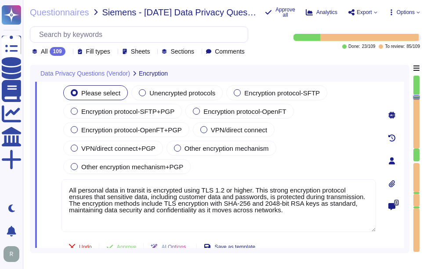
scroll to position [1349, 0]
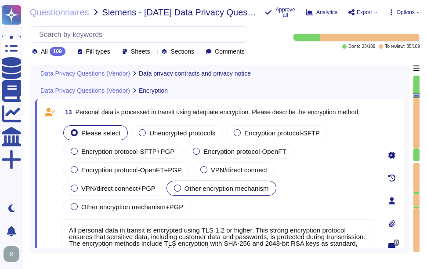
type textarea "All personal data in transit is encrypted using TLS 1.2 or higher. This strong …"
click at [177, 191] on div at bounding box center [177, 187] width 7 height 7
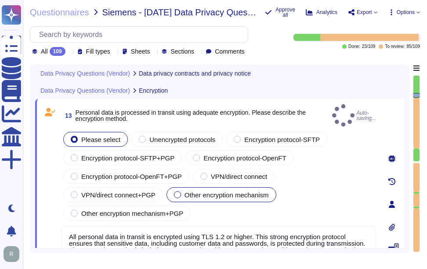
click at [250, 191] on span "Other encryption mechanism" at bounding box center [226, 194] width 84 height 7
click at [233, 193] on span "Other encryption mechanism" at bounding box center [226, 194] width 84 height 7
click at [187, 195] on span "Other encryption mechanism" at bounding box center [226, 194] width 84 height 7
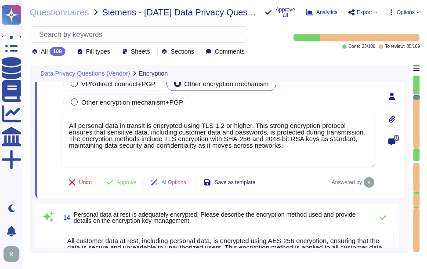
scroll to position [1467, 0]
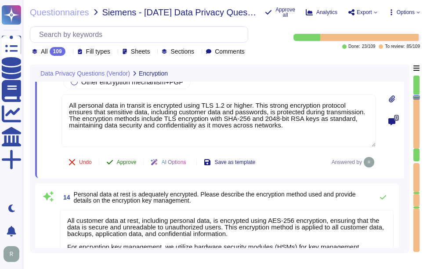
click at [125, 162] on span "Approve" at bounding box center [127, 161] width 20 height 5
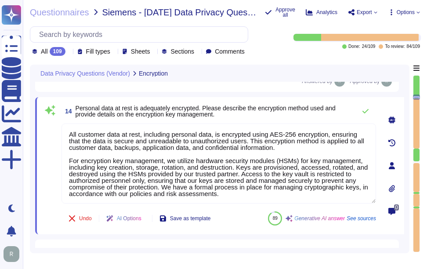
scroll to position [1502, 0]
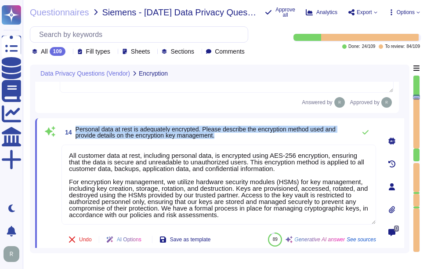
drag, startPoint x: 108, startPoint y: 129, endPoint x: 243, endPoint y: 137, distance: 135.5
click at [243, 137] on span "Personal data at rest is adequately encrypted. Please describe the encryption m…" at bounding box center [214, 132] width 276 height 12
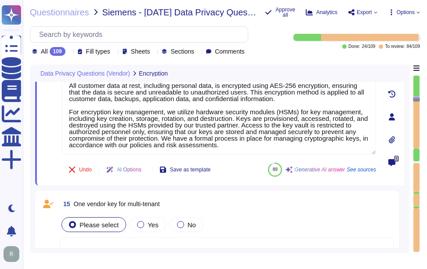
scroll to position [1512, 0]
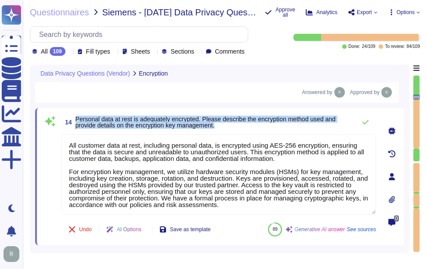
drag, startPoint x: 76, startPoint y: 119, endPoint x: 227, endPoint y: 133, distance: 151.3
click at [227, 133] on div "14 Personal data at rest is adequately encrypted. Please describe the encryptio…" at bounding box center [209, 176] width 334 height 126
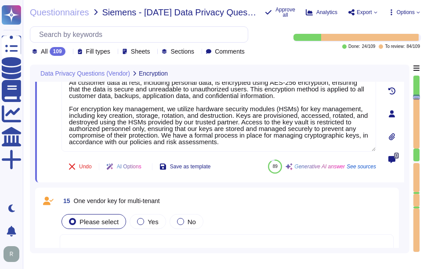
scroll to position [1522, 0]
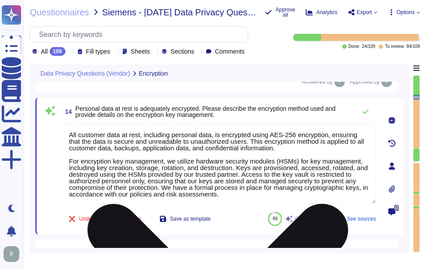
click at [203, 160] on textarea "All customer data at rest, including personal data, is encrypted using AES-256 …" at bounding box center [218, 164] width 314 height 80
paste textarea "Personal data at rest is encrypted using AES-256 encryption, which ensures that…"
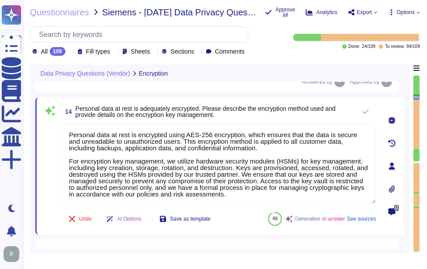
type textarea "Personal data at rest is encrypted using AES-256 encryption, which ensures that…"
click at [293, 115] on span "Personal data at rest is adequately encrypted. Please describe the encryption m…" at bounding box center [214, 111] width 276 height 12
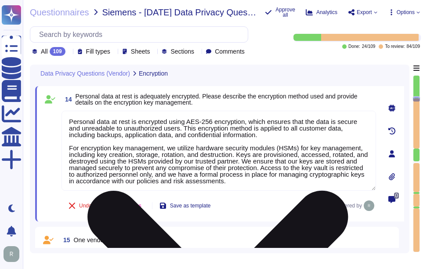
scroll to position [1518, 0]
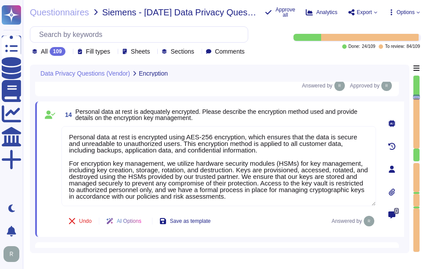
click at [280, 114] on span "Personal data at rest is adequately encrypted. Please describe the encryption m…" at bounding box center [217, 114] width 282 height 13
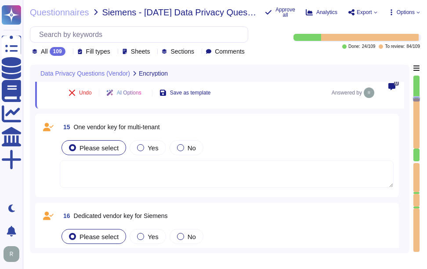
scroll to position [1661, 0]
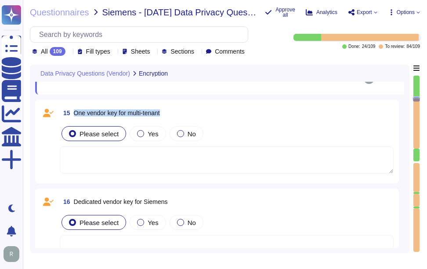
drag, startPoint x: 74, startPoint y: 113, endPoint x: 196, endPoint y: 115, distance: 121.6
click at [196, 115] on div "15 One vendor key for multi-tenant" at bounding box center [227, 113] width 334 height 16
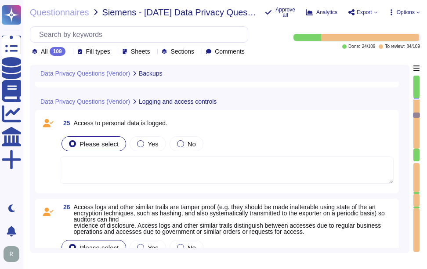
scroll to position [2582, 0]
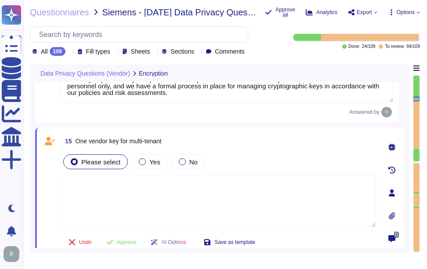
type textarea "All personal data in transit is encrypted using TLS 1.2 or higher. This strong …"
type textarea "Personal data at rest is encrypted using AES-256 encryption, which ensures that…"
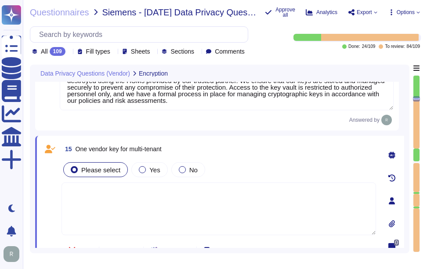
scroll to position [1625, 0]
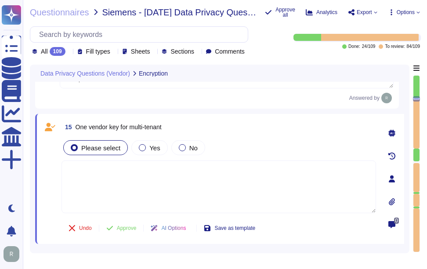
click at [229, 195] on textarea at bounding box center [218, 186] width 314 height 53
drag, startPoint x: 131, startPoint y: 132, endPoint x: 194, endPoint y: 127, distance: 63.8
click at [194, 127] on div "15 One vendor key for multi-tenant" at bounding box center [218, 127] width 314 height 16
drag, startPoint x: 76, startPoint y: 129, endPoint x: 200, endPoint y: 126, distance: 124.3
click at [200, 126] on div "15 One vendor key for multi-tenant" at bounding box center [218, 127] width 314 height 16
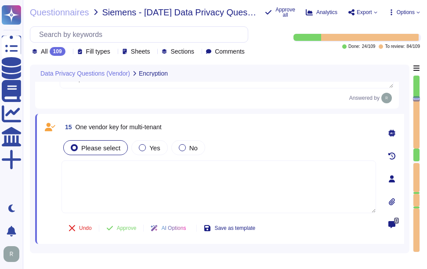
click at [162, 202] on textarea at bounding box center [218, 186] width 314 height 53
drag, startPoint x: 65, startPoint y: 130, endPoint x: 187, endPoint y: 130, distance: 122.0
click at [187, 130] on div "15 One vendor key for multi-tenant" at bounding box center [218, 127] width 314 height 16
copy span "15 One vendor key for multi-tenant"
click at [183, 183] on textarea at bounding box center [218, 186] width 314 height 53
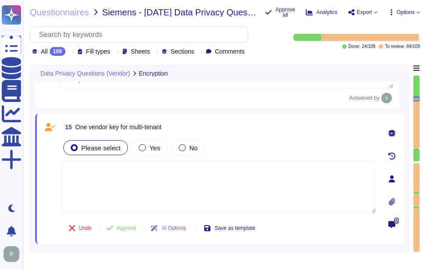
click at [183, 198] on textarea at bounding box center [218, 186] width 314 height 53
paste textarea "Customers keep their own keys. They may elect to have private keys stored on th…"
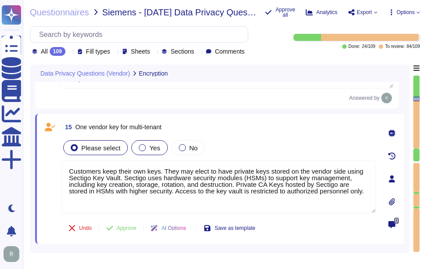
type textarea "Customers keep their own keys. They may elect to have private keys stored on th…"
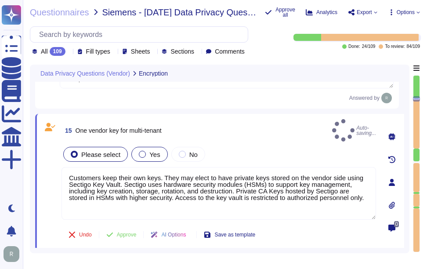
click at [149, 151] on span "Yes" at bounding box center [154, 154] width 11 height 7
click at [142, 155] on div "Yes" at bounding box center [149, 154] width 36 height 15
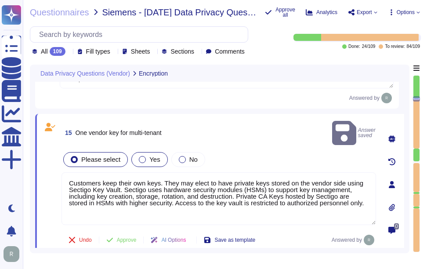
click at [149, 155] on span "Yes" at bounding box center [154, 158] width 11 height 7
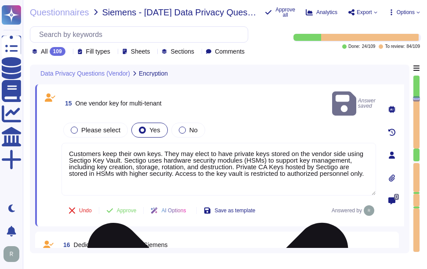
scroll to position [1668, 0]
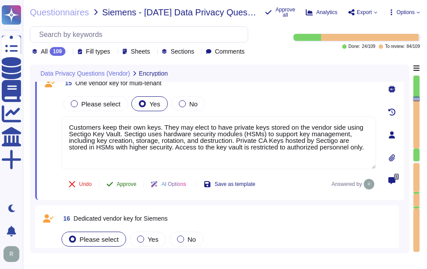
click at [126, 184] on span "Approve" at bounding box center [127, 183] width 20 height 5
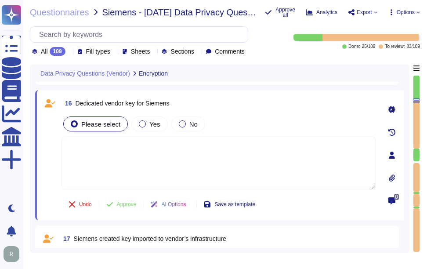
scroll to position [1770, 0]
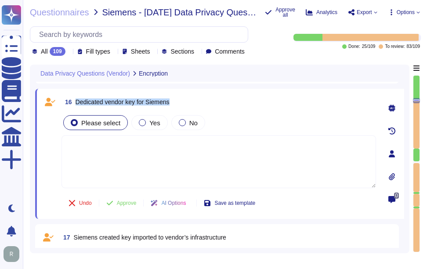
drag, startPoint x: 75, startPoint y: 104, endPoint x: 192, endPoint y: 106, distance: 117.2
click at [192, 106] on div "16 Dedicated vendor key for Siemens" at bounding box center [218, 102] width 314 height 16
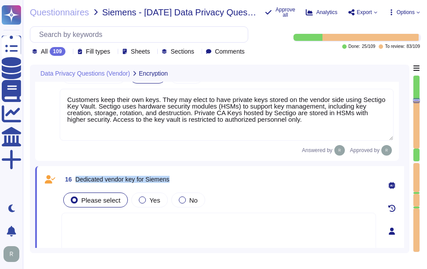
type textarea "All personal data in transit is encrypted using TLS 1.2 or higher. This strong …"
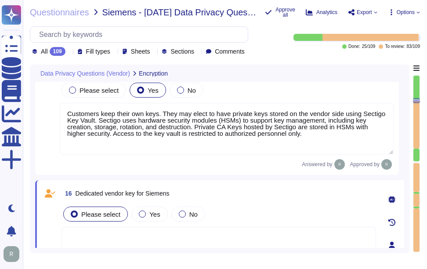
click at [244, 223] on div "Please select Yes No" at bounding box center [218, 214] width 314 height 18
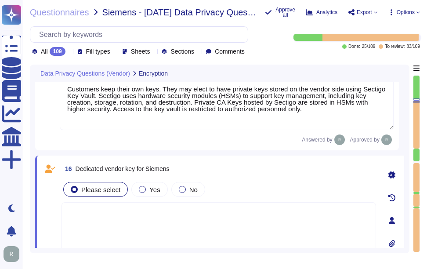
scroll to position [1726, 0]
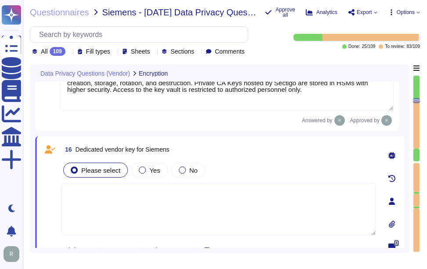
click at [173, 215] on textarea at bounding box center [218, 209] width 314 height 53
paste textarea "Customers keep their own keys. They may elect to have private keys stored on th…"
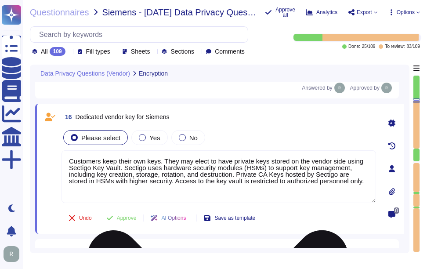
scroll to position [1770, 0]
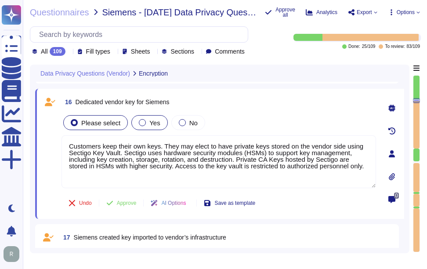
type textarea "Customers keep their own keys. They may elect to have private keys stored on th…"
click at [154, 126] on span "Yes" at bounding box center [154, 122] width 11 height 7
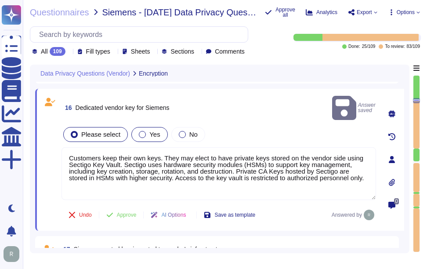
click at [144, 131] on label "Yes" at bounding box center [149, 134] width 21 height 7
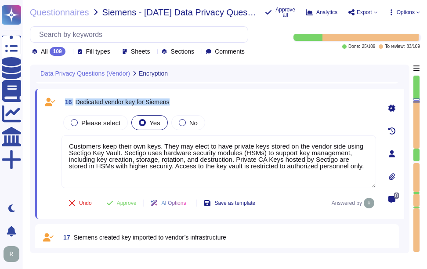
drag, startPoint x: 66, startPoint y: 106, endPoint x: 193, endPoint y: 110, distance: 126.9
click at [193, 110] on div "16 Dedicated vendor key for Siemens" at bounding box center [218, 102] width 314 height 16
copy span "16 Dedicated vendor key for Siemens"
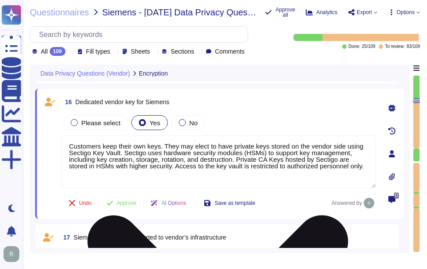
click at [291, 173] on textarea "Customers keep their own keys. They may elect to have private keys stored on th…" at bounding box center [218, 161] width 314 height 53
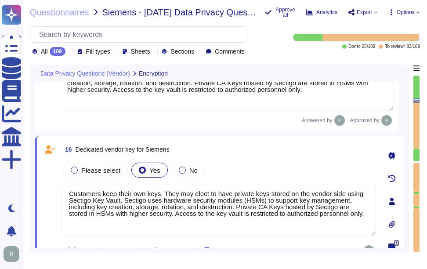
type textarea "All personal data in transit is encrypted using TLS 1.2 or higher. This strong …"
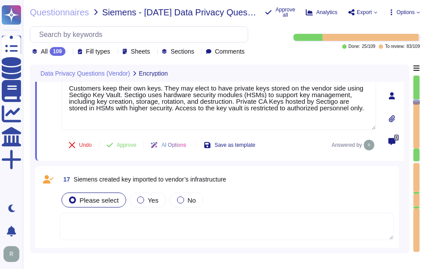
scroll to position [1807, 0]
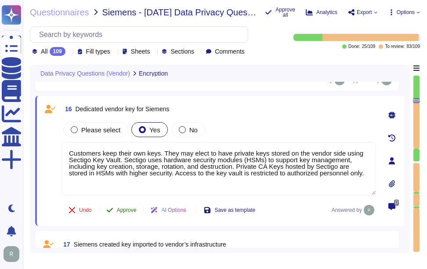
click at [129, 212] on span "Approve" at bounding box center [127, 209] width 20 height 5
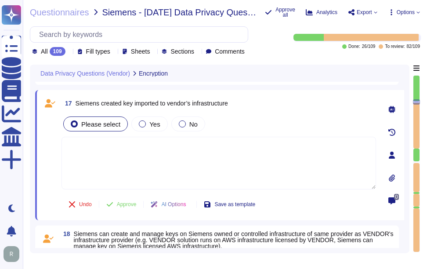
scroll to position [1890, 0]
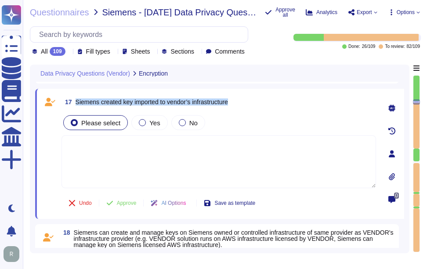
drag, startPoint x: 76, startPoint y: 104, endPoint x: 246, endPoint y: 103, distance: 169.4
click at [246, 103] on div "17 Siemens created key imported to vendor’s infrastructure" at bounding box center [218, 102] width 314 height 16
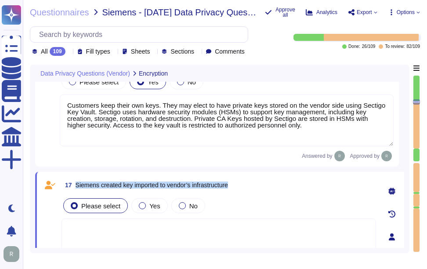
type textarea "Personal data at rest is encrypted using AES-256 encryption, which ensures that…"
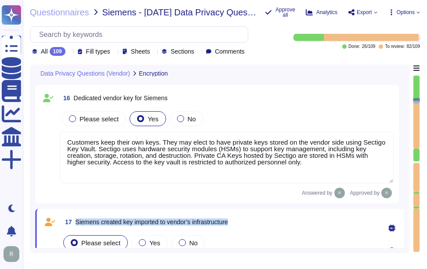
scroll to position [1758, 0]
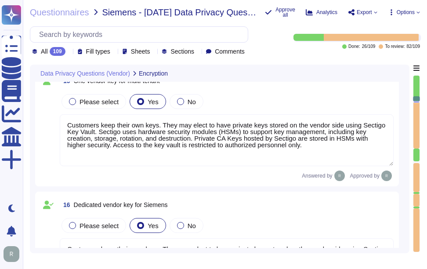
type textarea "All personal data in transit is encrypted using TLS 1.2 or higher. This strong …"
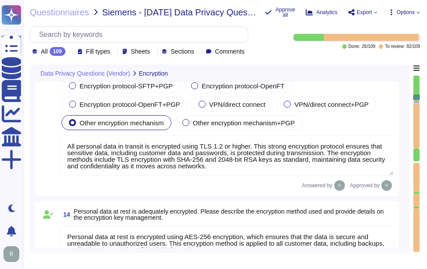
scroll to position [1, 0]
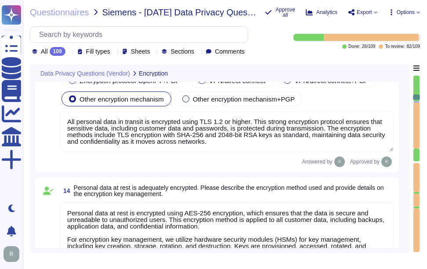
type textarea "Customers keep their own keys. They may elect to have private keys stored on th…"
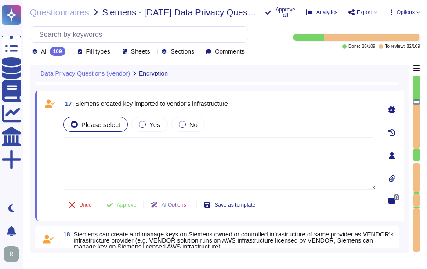
scroll to position [1856, 0]
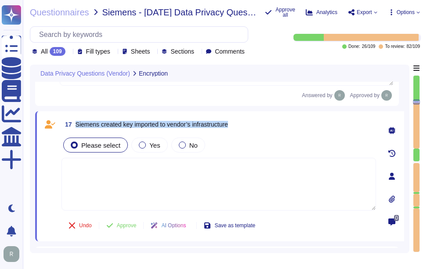
drag, startPoint x: 76, startPoint y: 127, endPoint x: 247, endPoint y: 122, distance: 171.3
click at [247, 122] on div "17 Siemens created key imported to vendor’s infrastructure" at bounding box center [218, 124] width 314 height 16
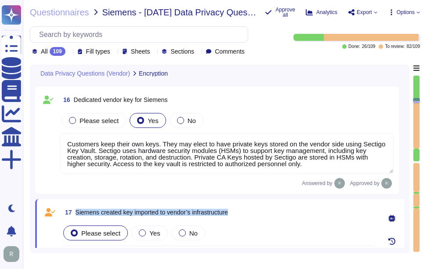
type textarea "Personal data at rest is encrypted using AES-256 encryption, which ensures that…"
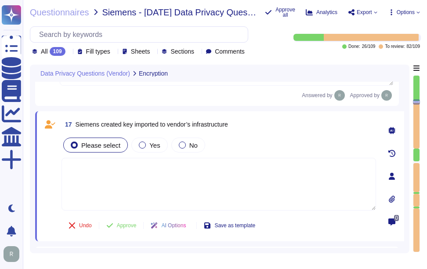
click at [209, 199] on textarea at bounding box center [218, 184] width 314 height 53
paste textarea "Sectigo have built in integration to Azure Key Vault, where secure key generati…"
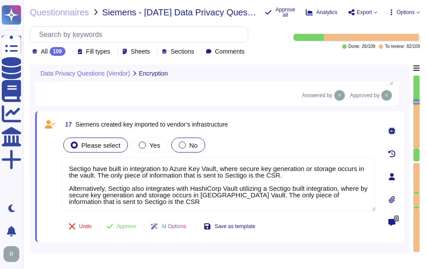
type textarea "Sectigo have built in integration to Azure Key Vault, where secure key generati…"
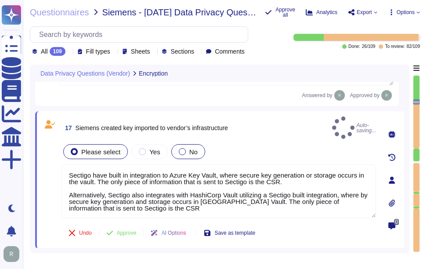
click at [189, 149] on span "No" at bounding box center [193, 151] width 8 height 7
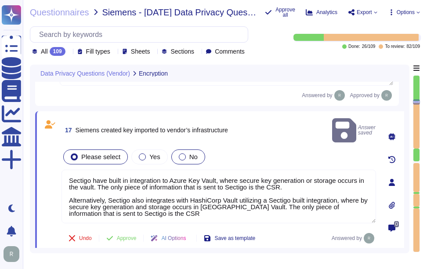
click at [184, 153] on label "No" at bounding box center [188, 156] width 19 height 7
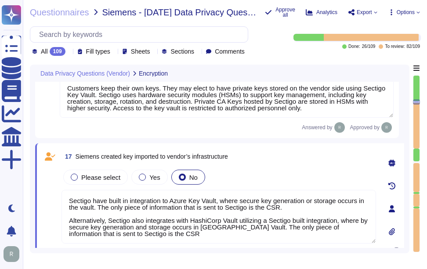
scroll to position [1811, 0]
type textarea "Personal data at rest is encrypted using AES-256 encryption, which ensures that…"
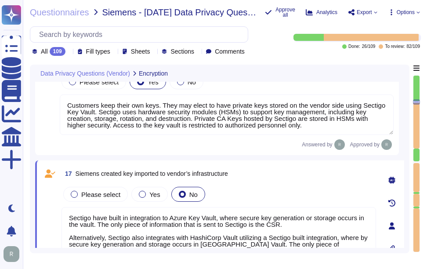
click at [235, 116] on textarea "Customers keep their own keys. They may elect to have private keys stored on th…" at bounding box center [227, 114] width 334 height 40
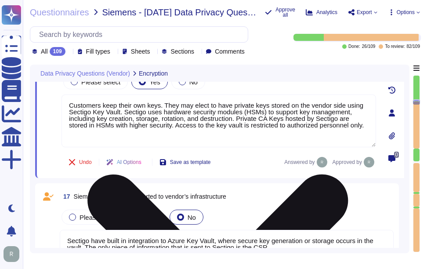
click at [235, 116] on textarea "Customers keep their own keys. They may elect to have private keys stored on th…" at bounding box center [218, 120] width 314 height 53
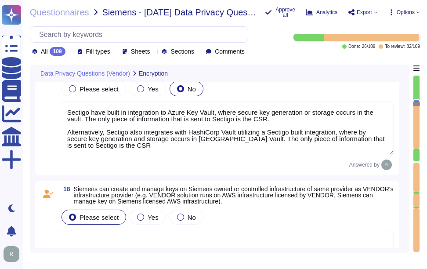
scroll to position [1942, 0]
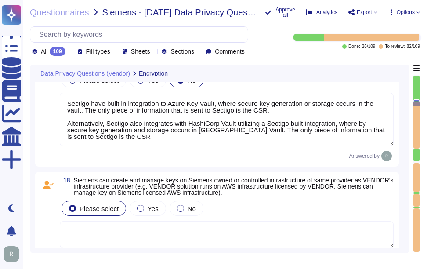
click at [248, 128] on textarea "Sectigo have built in integration to Azure Key Vault, where secure key generati…" at bounding box center [227, 120] width 334 height 54
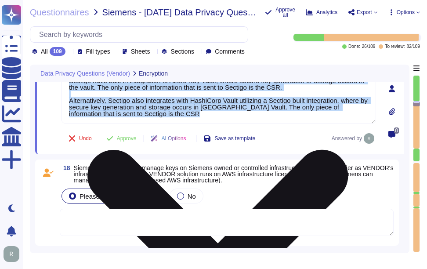
click at [248, 128] on div "17 Siemens created key imported to vendor’s infrastructure Please select Yes No…" at bounding box center [209, 89] width 334 height 120
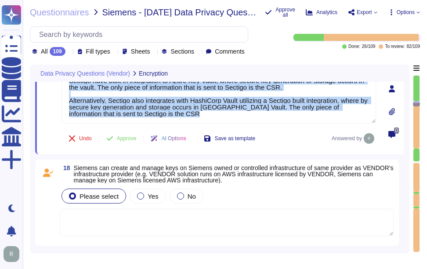
click at [248, 128] on div "17 Siemens created key imported to vendor’s infrastructure Please select Yes No…" at bounding box center [209, 89] width 334 height 120
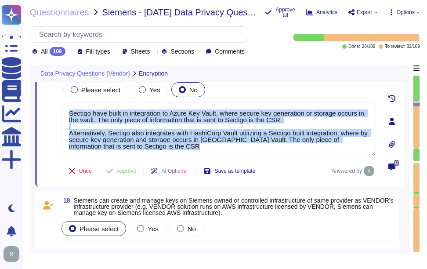
scroll to position [1899, 0]
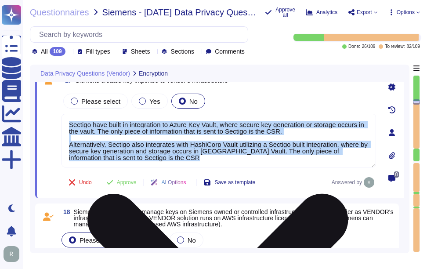
click at [237, 145] on textarea "Sectigo have built in integration to Azure Key Vault, where secure key generati…" at bounding box center [218, 141] width 314 height 54
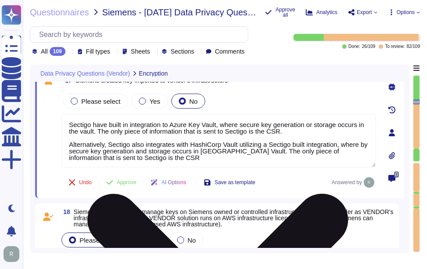
drag, startPoint x: 155, startPoint y: 159, endPoint x: 61, endPoint y: 123, distance: 100.8
click at [61, 123] on textarea "Sectigo have built in integration to Azure Key Vault, where secure key generati…" at bounding box center [218, 141] width 314 height 54
paste textarea "Customers keep their own keys. They may elect to have private keys stored on th…"
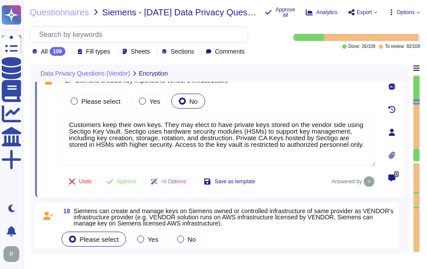
type textarea "Customers keep their own keys. They may elect to have private keys stored on th…"
click at [269, 108] on div "Please select Yes No" at bounding box center [218, 101] width 314 height 18
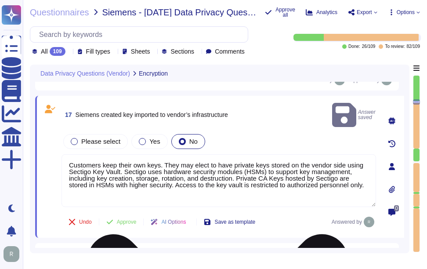
scroll to position [1855, 0]
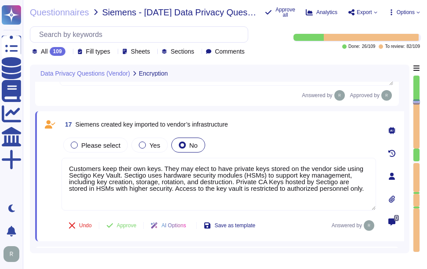
click at [265, 122] on div "17 Siemens created key imported to vendor’s infrastructure" at bounding box center [218, 124] width 314 height 16
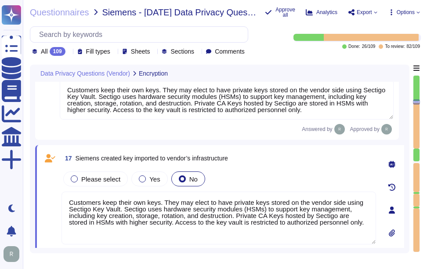
type textarea "Personal data at rest is encrypted using AES-256 encryption, which ensures that…"
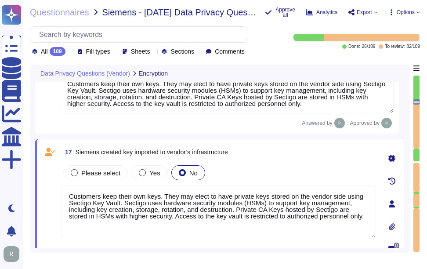
type textarea "Personal data at rest is encrypted using AES-256 encryption, which ensures that…"
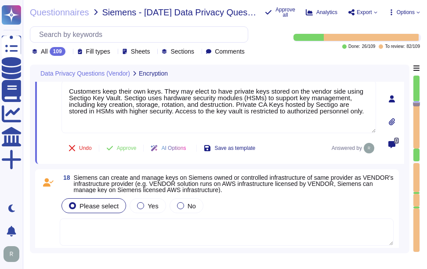
type textarea "Customers keep their own keys. They may elect to have private keys stored on th…"
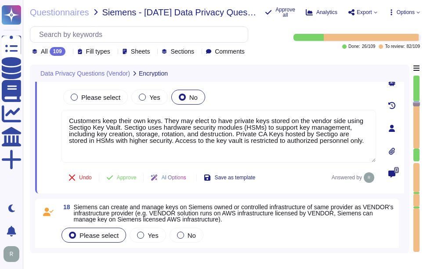
scroll to position [1877, 0]
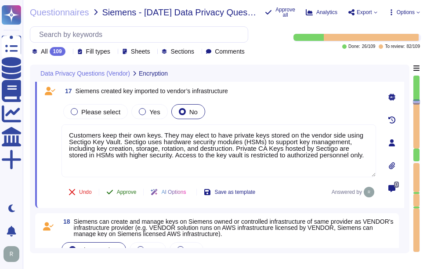
click at [126, 192] on span "Approve" at bounding box center [127, 191] width 20 height 5
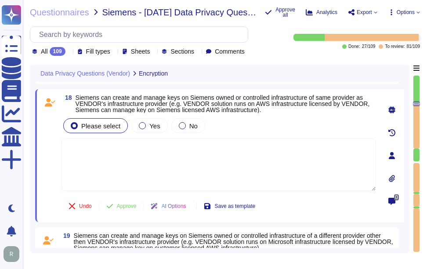
scroll to position [1982, 0]
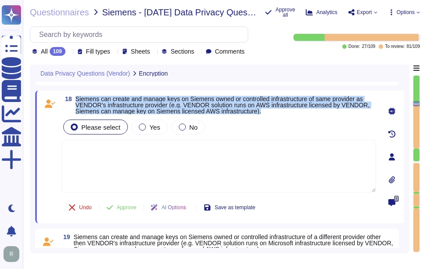
drag, startPoint x: 77, startPoint y: 100, endPoint x: 269, endPoint y: 115, distance: 192.4
click at [269, 114] on span "Siemens can create and manage keys on Siemens owned or controlled infrastructur…" at bounding box center [226, 105] width 300 height 18
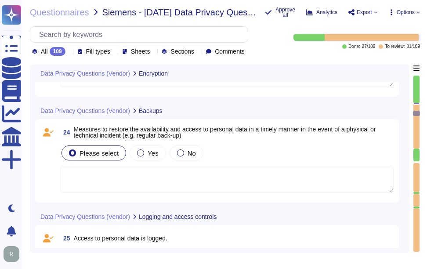
scroll to position [2509, 0]
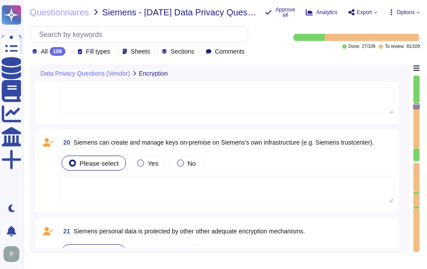
type textarea "Customers keep their own keys. They may elect to have private keys stored on th…"
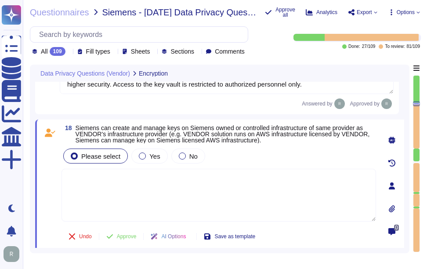
scroll to position [1942, 0]
type textarea "Customers keep their own keys. They may elect to have private keys stored on th…"
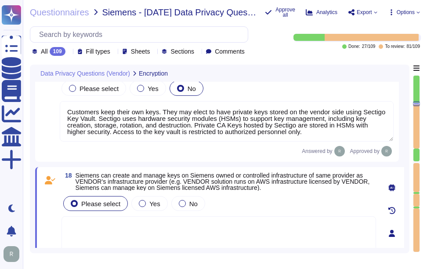
type textarea "Customers keep their own keys. They may elect to have private keys stored on th…"
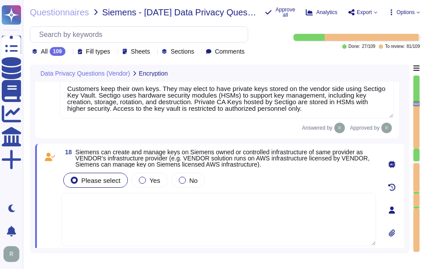
scroll to position [1944, 0]
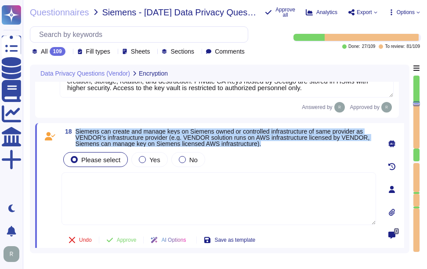
drag, startPoint x: 76, startPoint y: 136, endPoint x: 267, endPoint y: 149, distance: 191.9
click at [267, 147] on span "Siemens can create and manage keys on Siemens owned or controlled infrastructur…" at bounding box center [226, 137] width 300 height 18
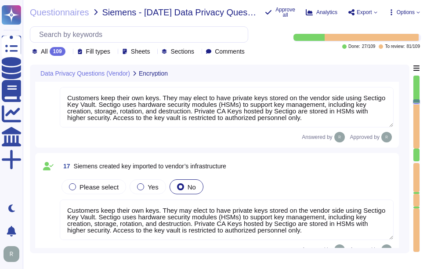
type textarea "Personal data at rest is encrypted using AES-256 encryption, which ensures that…"
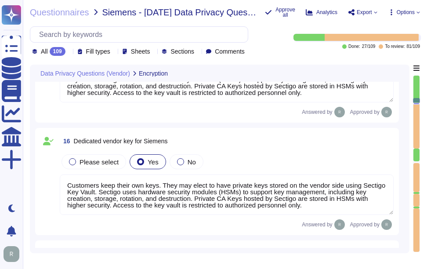
scroll to position [1719, 0]
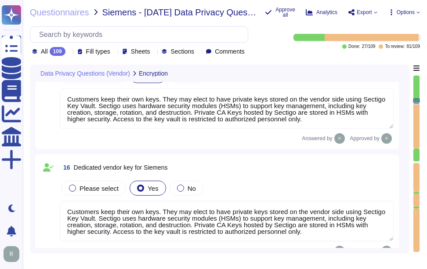
type textarea "All personal data in transit is encrypted using TLS 1.2 or higher. This strong …"
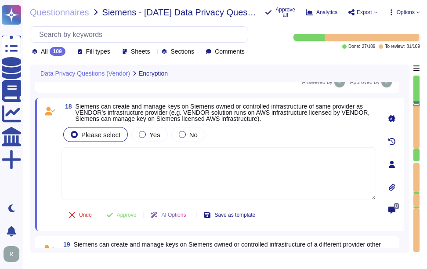
scroll to position [1953, 0]
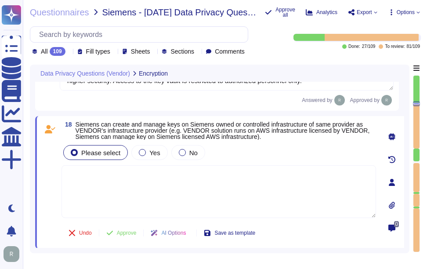
type textarea "Customers keep their own keys. They may elect to have private keys stored on th…"
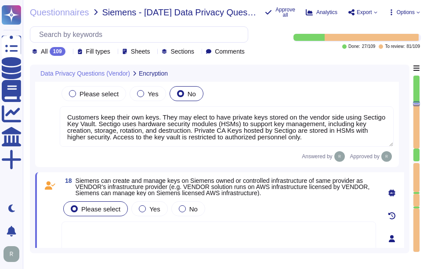
scroll to position [1895, 0]
